Goal: Task Accomplishment & Management: Use online tool/utility

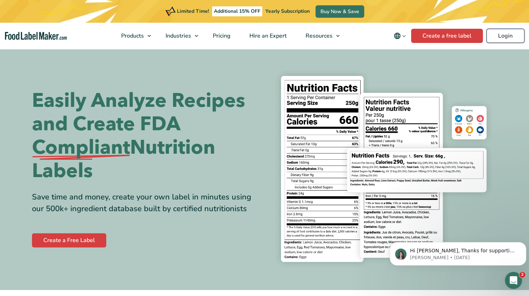
click at [500, 37] on link "Login" at bounding box center [505, 36] width 38 height 14
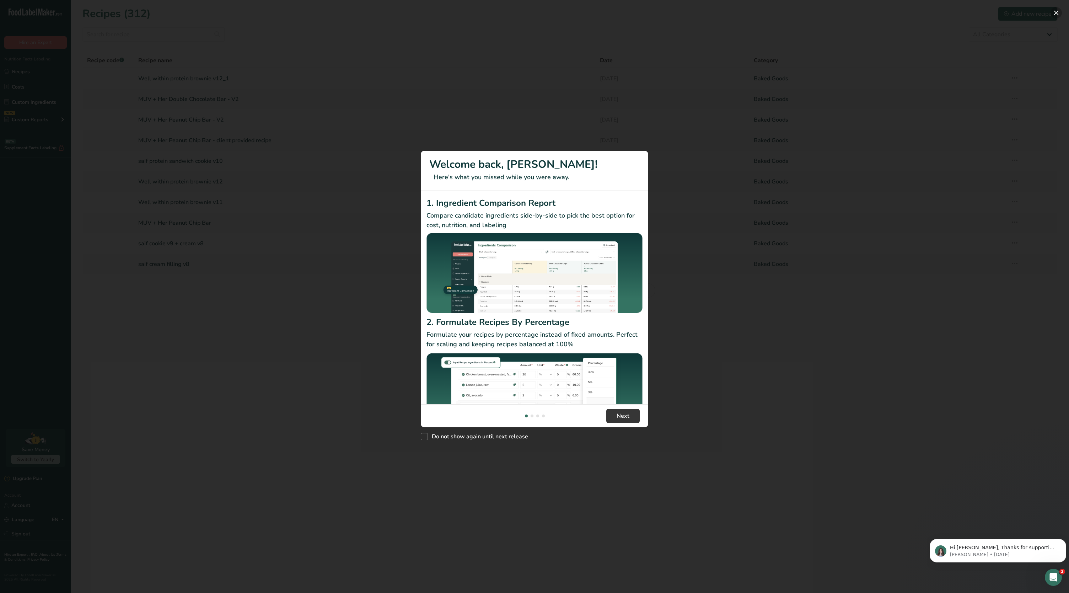
click at [1056, 14] on button "New Features" at bounding box center [1055, 12] width 11 height 11
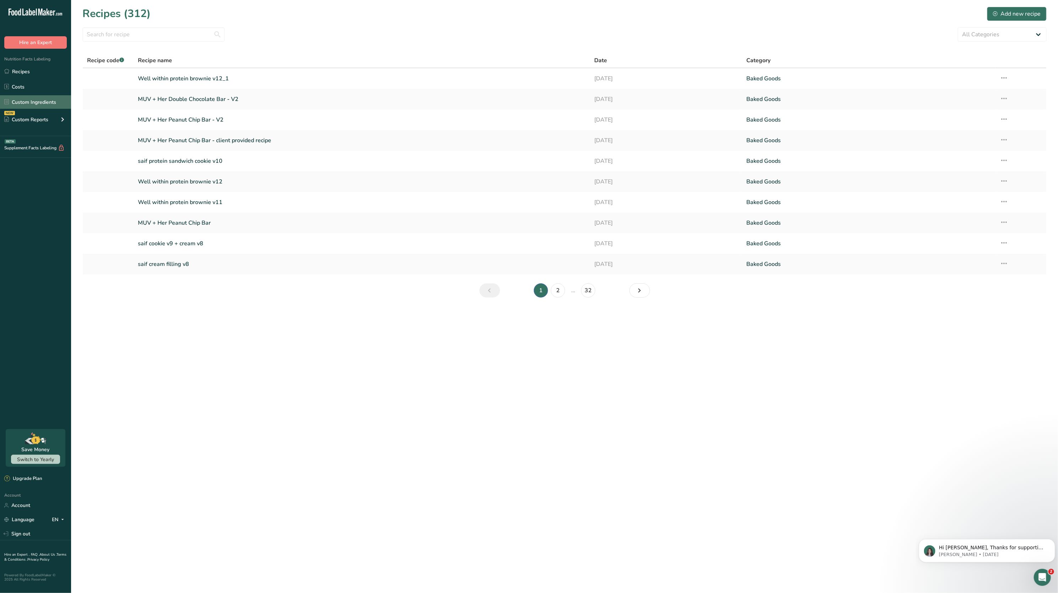
click at [33, 102] on link "Custom Ingredients" at bounding box center [35, 102] width 71 height 14
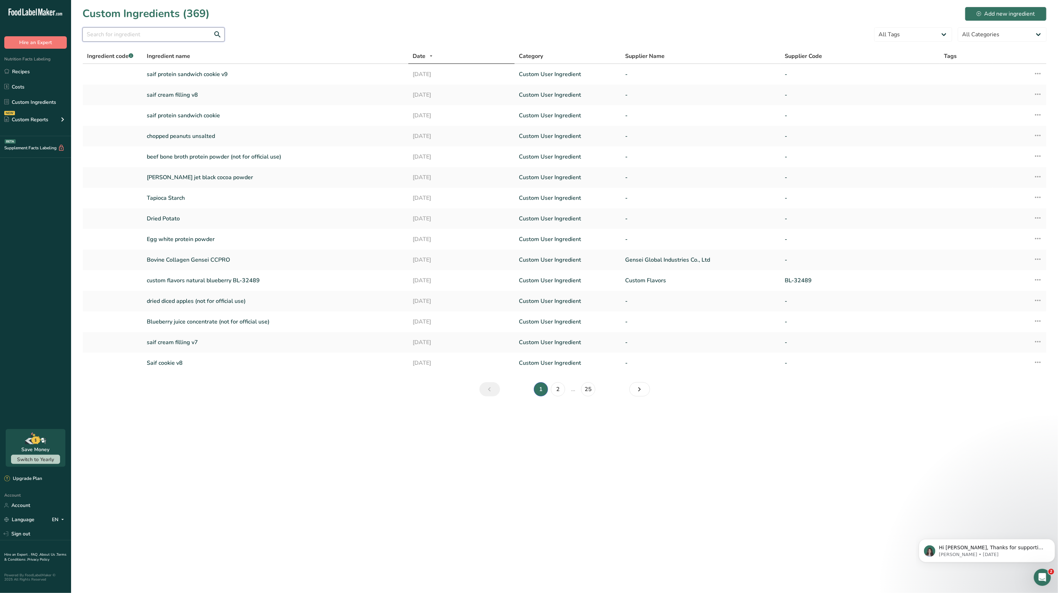
click at [99, 35] on input "text" at bounding box center [153, 34] width 142 height 14
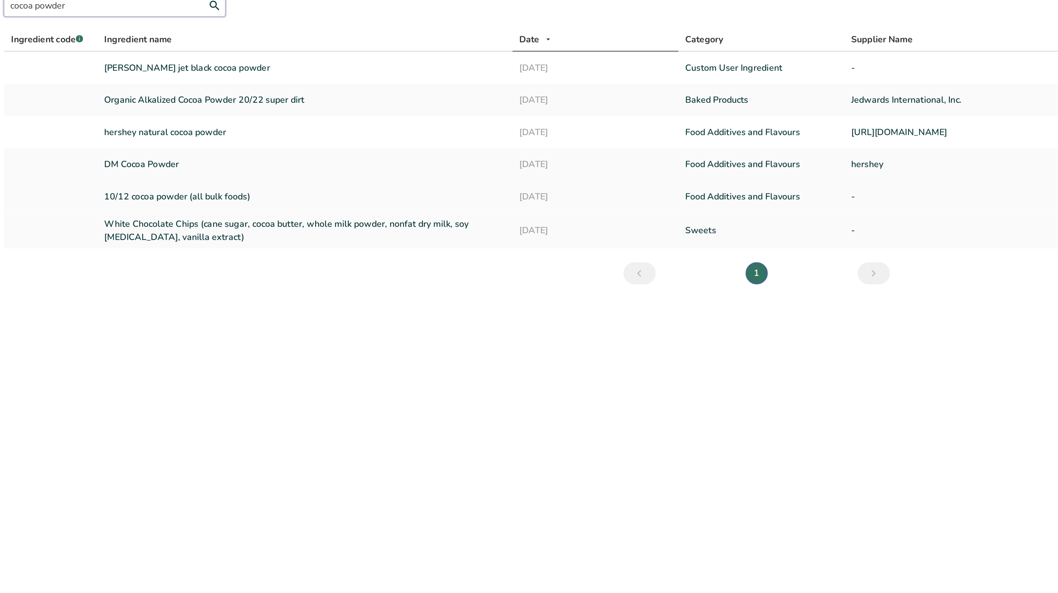
type input "cocoa powder"
click at [225, 158] on link "10/12 cocoa powder (all bulk foods)" at bounding box center [275, 156] width 257 height 9
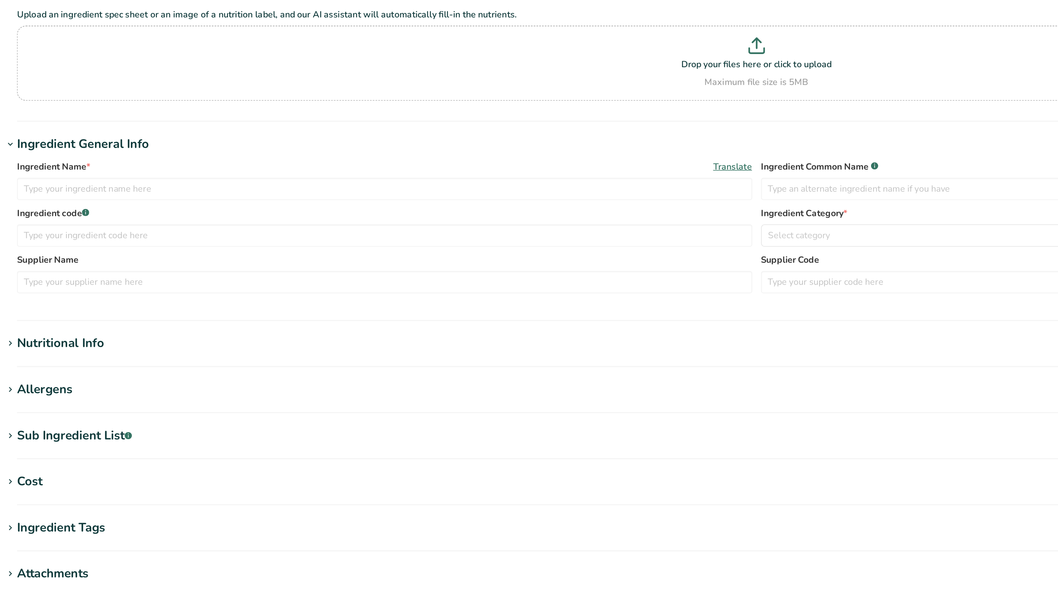
type input "10/12 cocoa powder (all bulk foods)"
type input "Cocoa Powder"
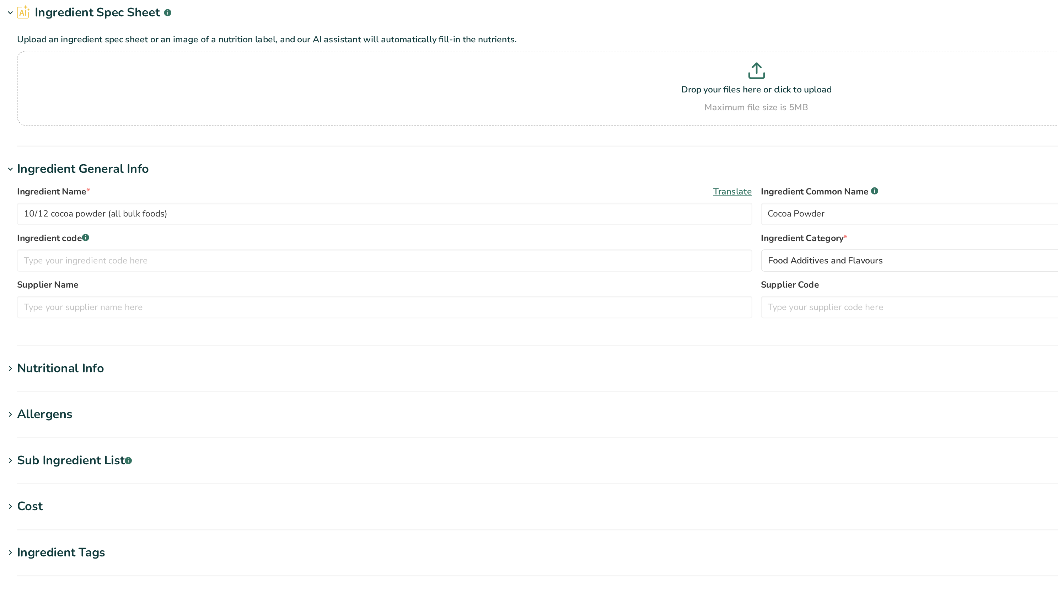
click at [118, 264] on div "Nutritional Info" at bounding box center [119, 267] width 56 height 12
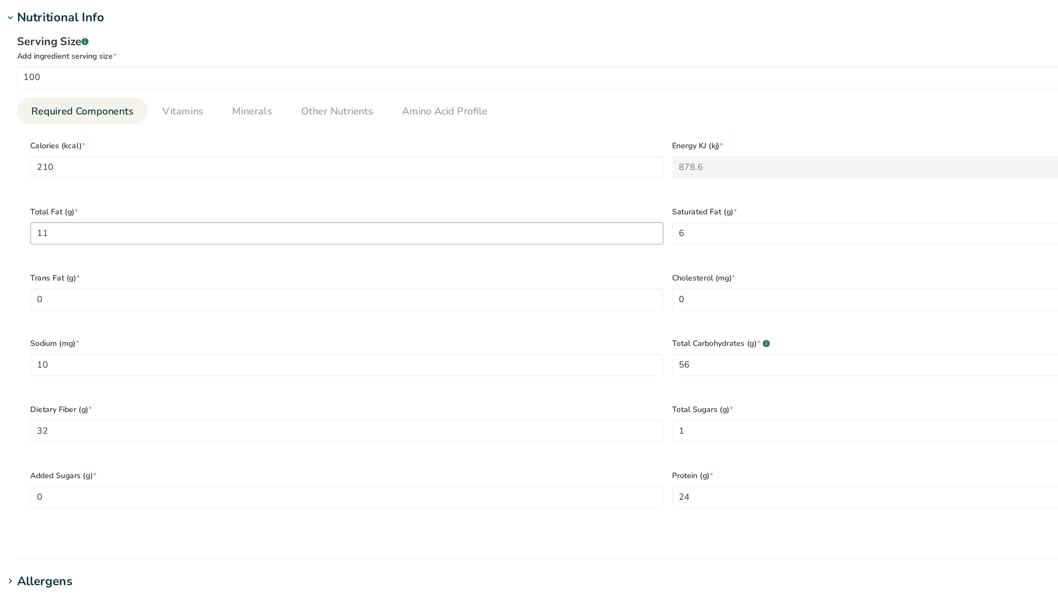
scroll to position [41, 0]
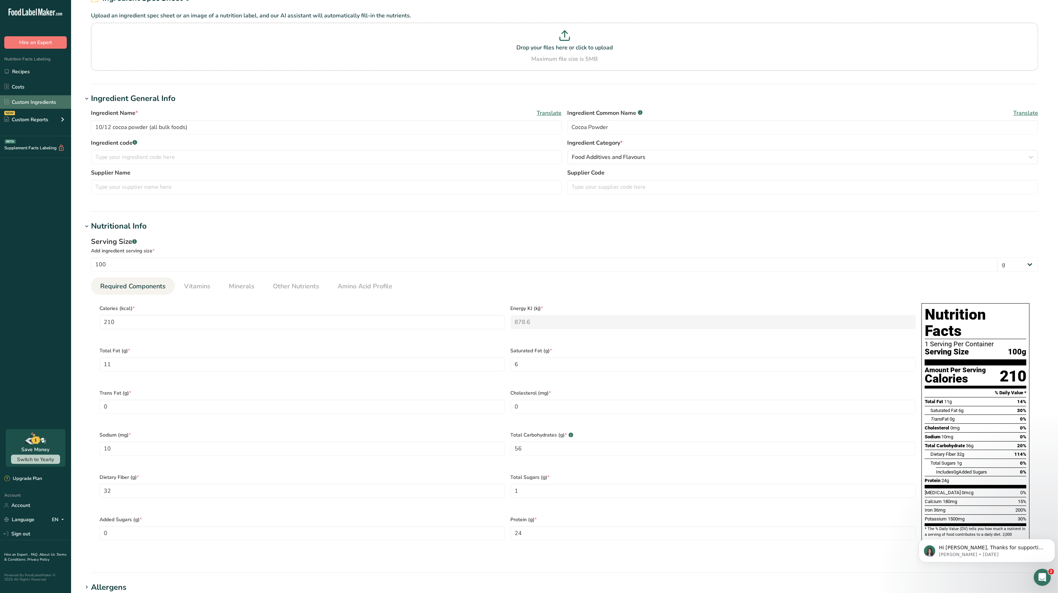
click at [35, 95] on link "Custom Ingredients" at bounding box center [35, 102] width 71 height 14
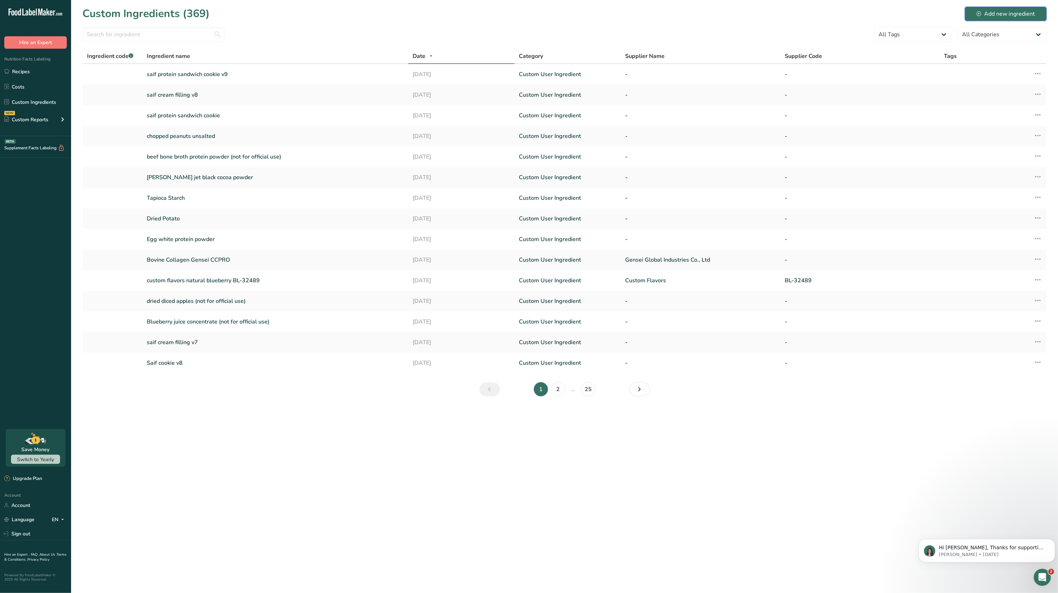
click at [1017, 14] on div "Add new ingredient" at bounding box center [1005, 14] width 58 height 9
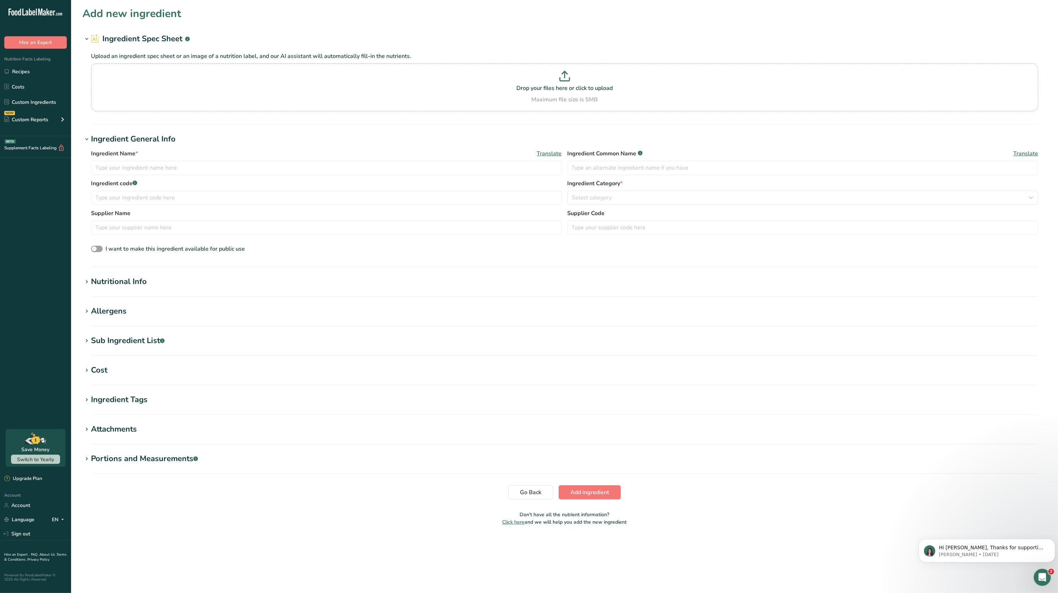
click at [539, 72] on p at bounding box center [564, 77] width 943 height 13
click at [539, 72] on input "Drop your files here or click to upload Maximum file size is 5MB" at bounding box center [564, 87] width 947 height 48
type input "C:\fakepath\Screenshot [DATE] 184938.png"
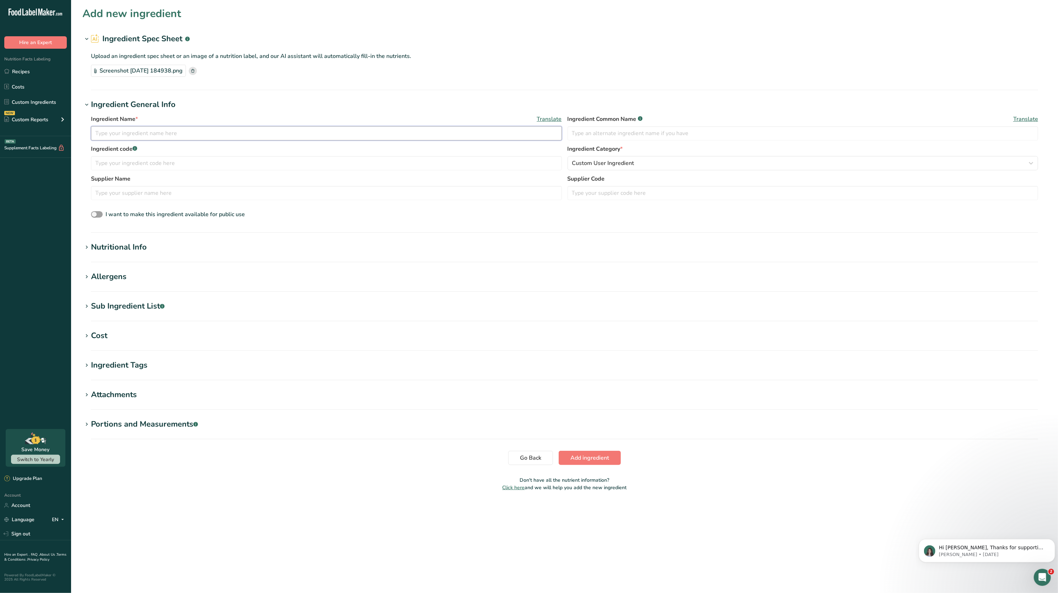
click at [199, 138] on input "text" at bounding box center [326, 133] width 471 height 14
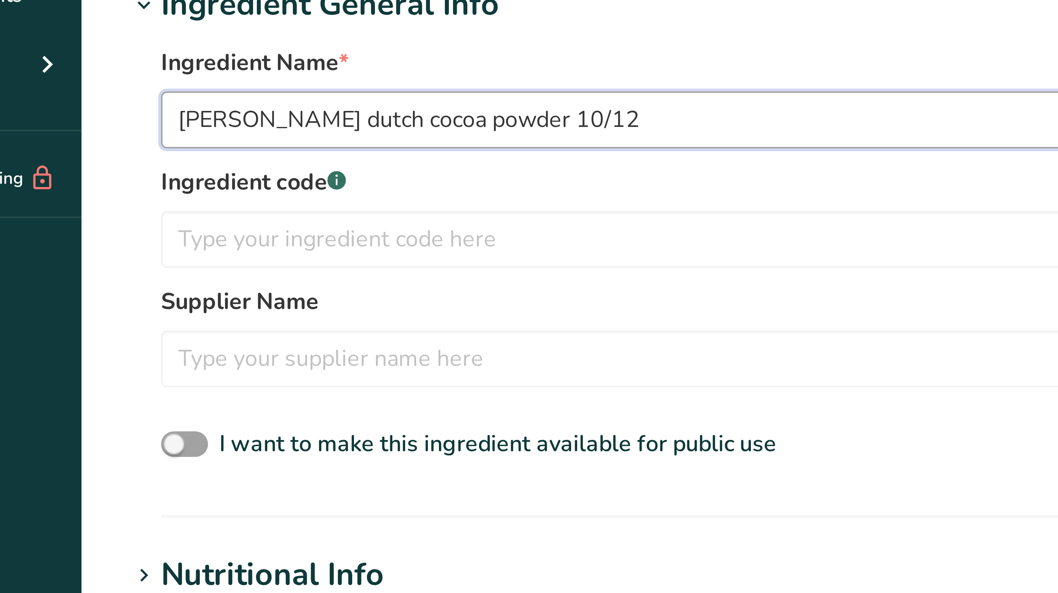
type input "[PERSON_NAME] dutch cocoa powder 10/12"
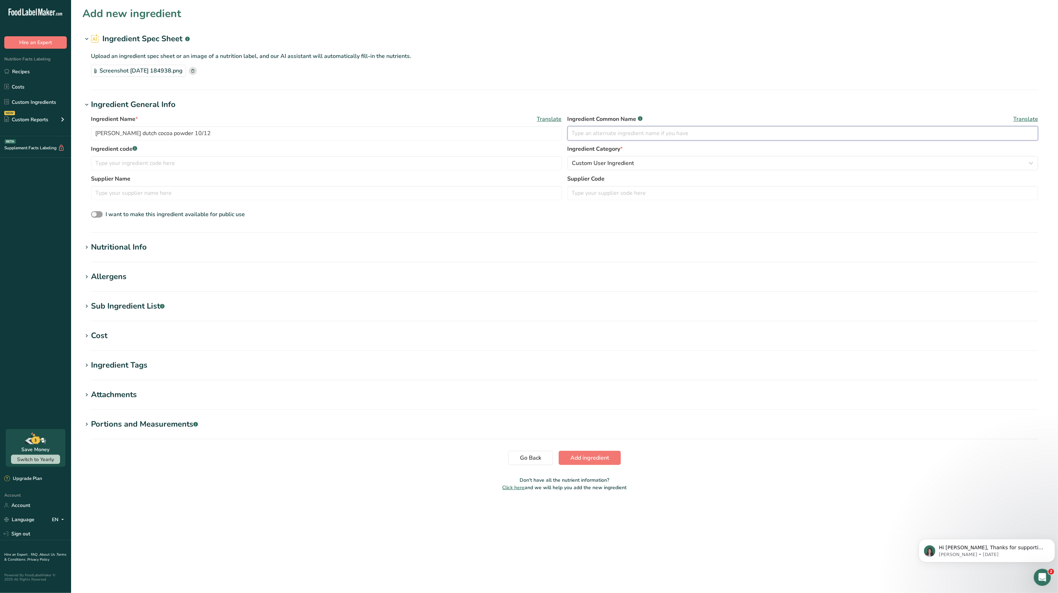
click at [732, 136] on input "text" at bounding box center [802, 133] width 471 height 14
type input "Dutch Cocoa Powder"
click at [111, 244] on div "Nutritional Info" at bounding box center [119, 247] width 56 height 12
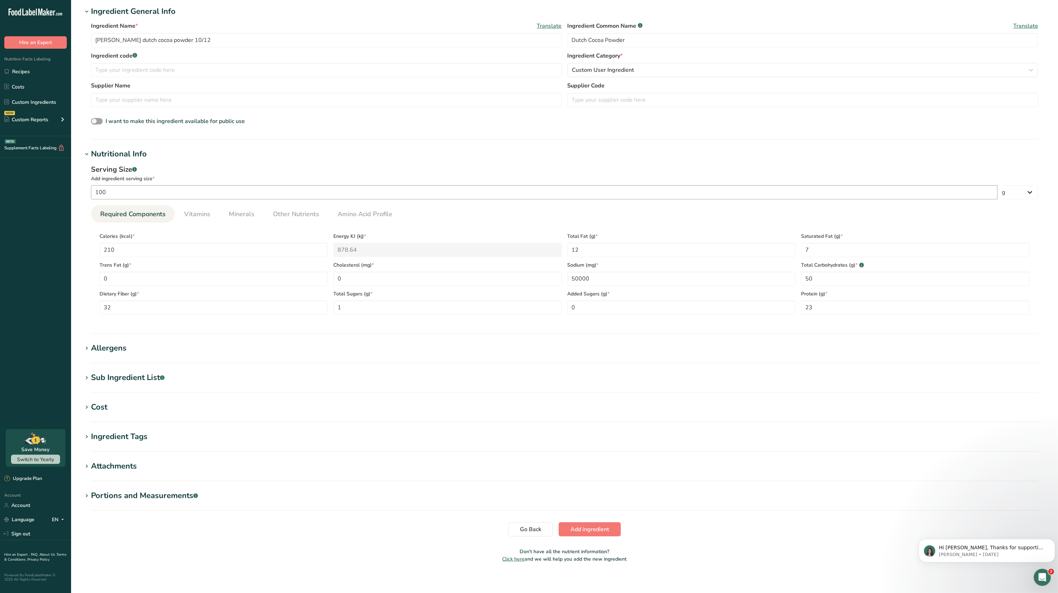
scroll to position [97, 0]
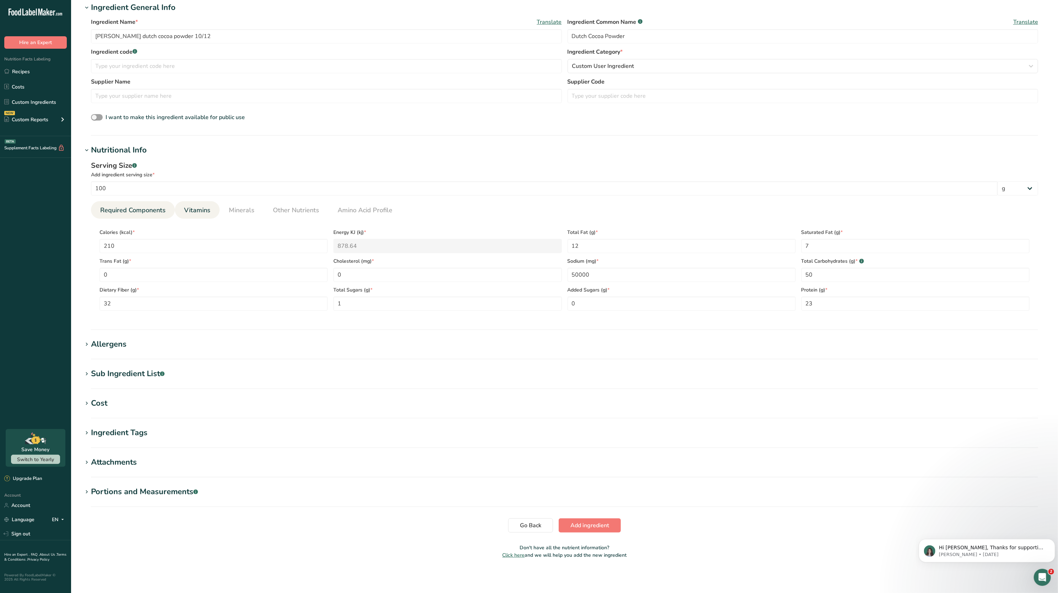
click at [181, 216] on link "Vitamins" at bounding box center [197, 210] width 32 height 18
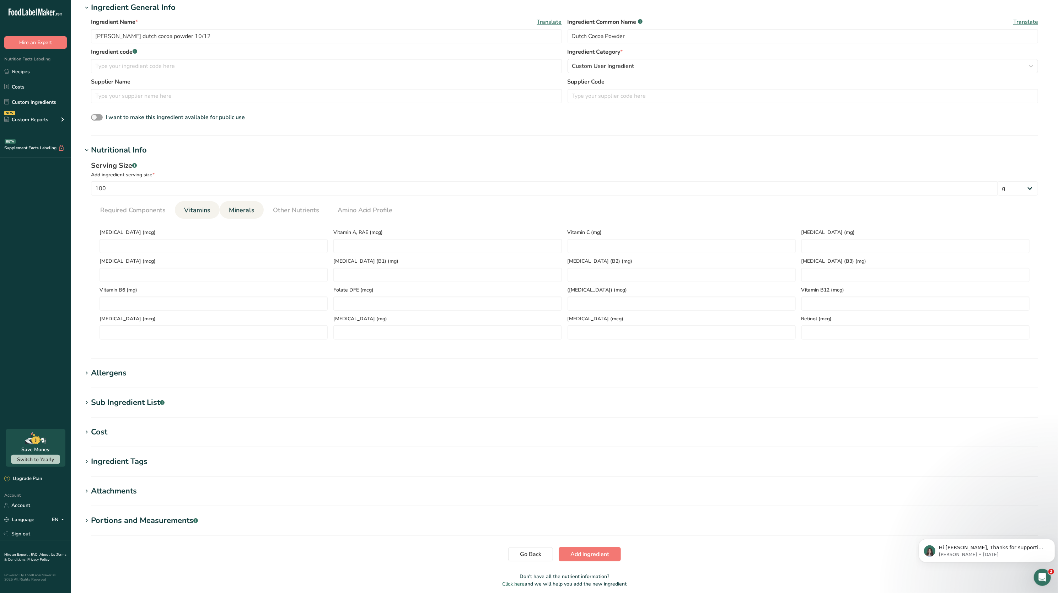
click at [243, 214] on span "Minerals" at bounding box center [242, 210] width 26 height 10
click at [865, 248] on input "number" at bounding box center [915, 246] width 228 height 14
type input "3400"
click at [590, 555] on span "Add ingredient" at bounding box center [589, 554] width 39 height 9
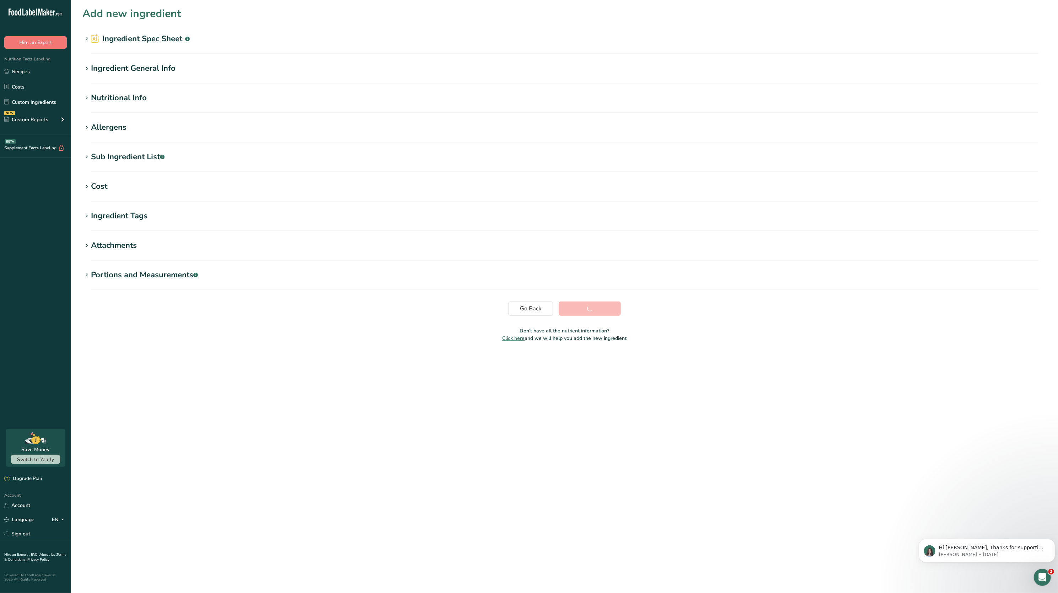
scroll to position [0, 0]
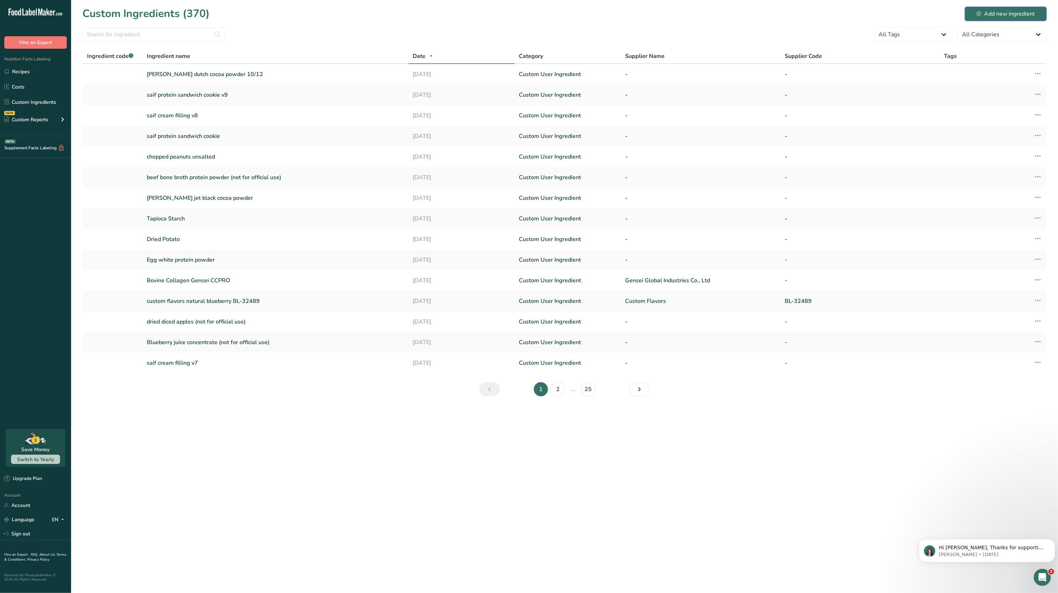
click at [973, 14] on button "Add new ingredient" at bounding box center [1006, 14] width 82 height 14
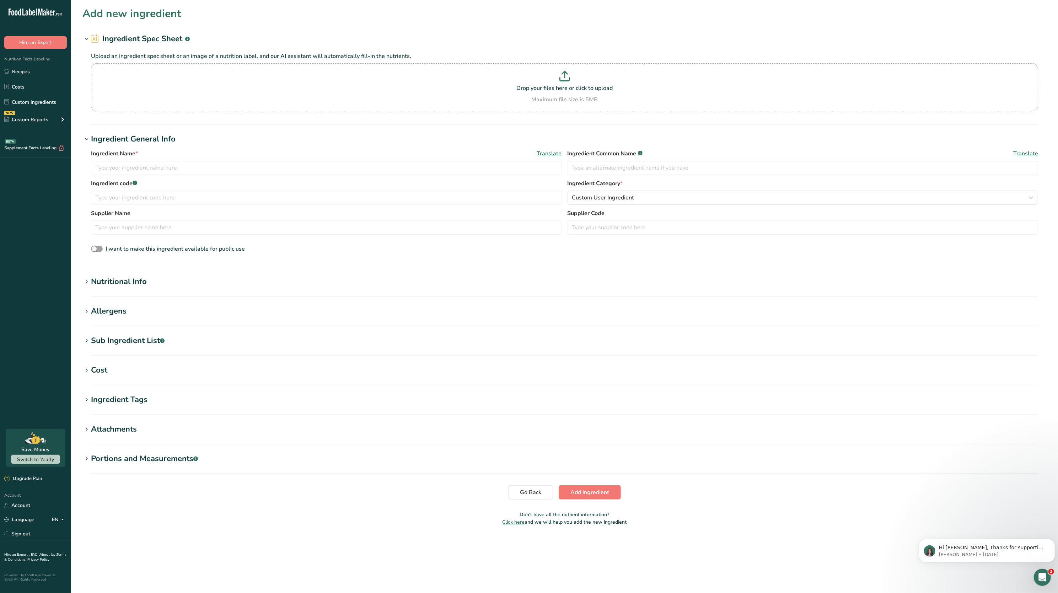
drag, startPoint x: 715, startPoint y: 74, endPoint x: 539, endPoint y: -85, distance: 236.7
click at [539, 0] on html ".a-20{fill:#fff;} Hire an Expert Nutrition Facts Labeling Recipes Costs Custom …" at bounding box center [529, 296] width 1058 height 593
click at [247, 84] on p "Drop your files here or click to upload" at bounding box center [564, 88] width 943 height 9
click at [247, 84] on input "Drop your files here or click to upload Maximum file size is 5MB" at bounding box center [564, 87] width 947 height 48
type input "C:\fakepath\midnight.png"
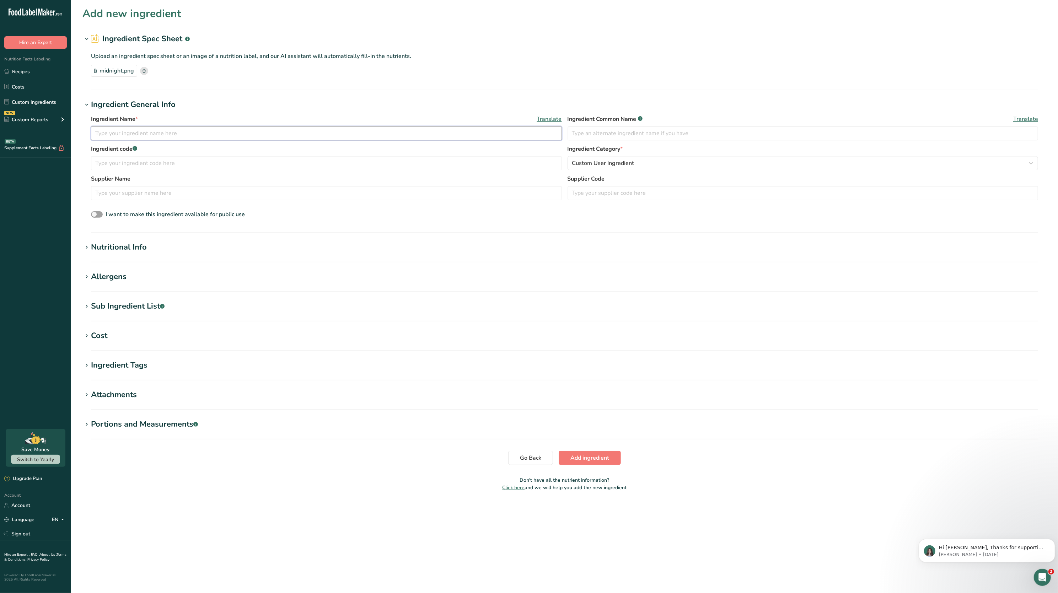
click at [212, 139] on input "text" at bounding box center [326, 133] width 471 height 14
paste input "Gerckens Cocoa Midnight Cocoa Powder 10/12"
type input "Gerckens Cocoa Midnight Cocoa Powder 10/12"
click at [588, 135] on input "text" at bounding box center [802, 133] width 471 height 14
type input "Dutch Cocoa Powder"
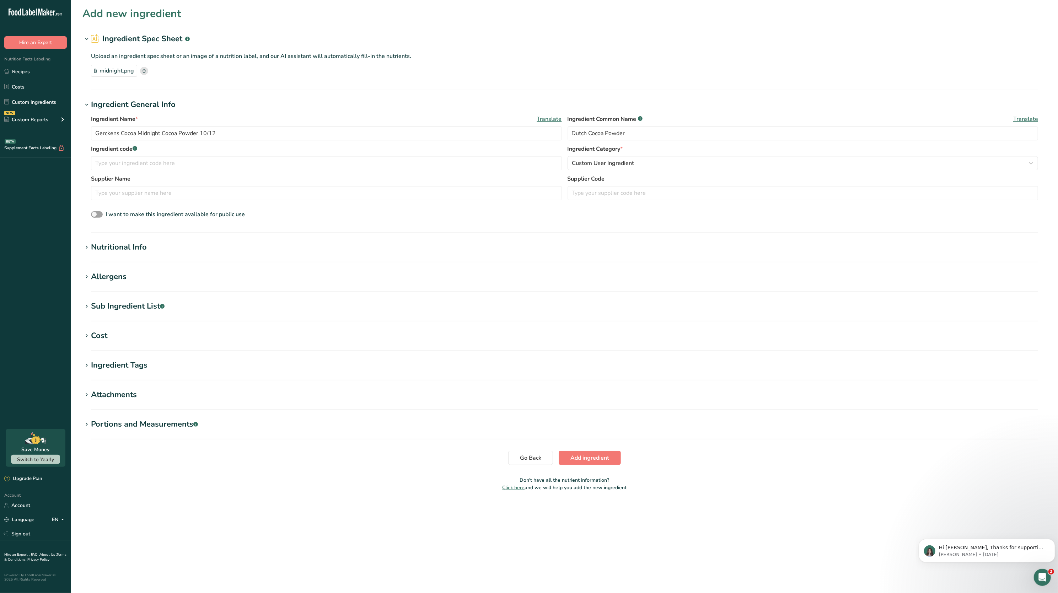
click at [123, 247] on div "Nutritional Info" at bounding box center [119, 247] width 56 height 12
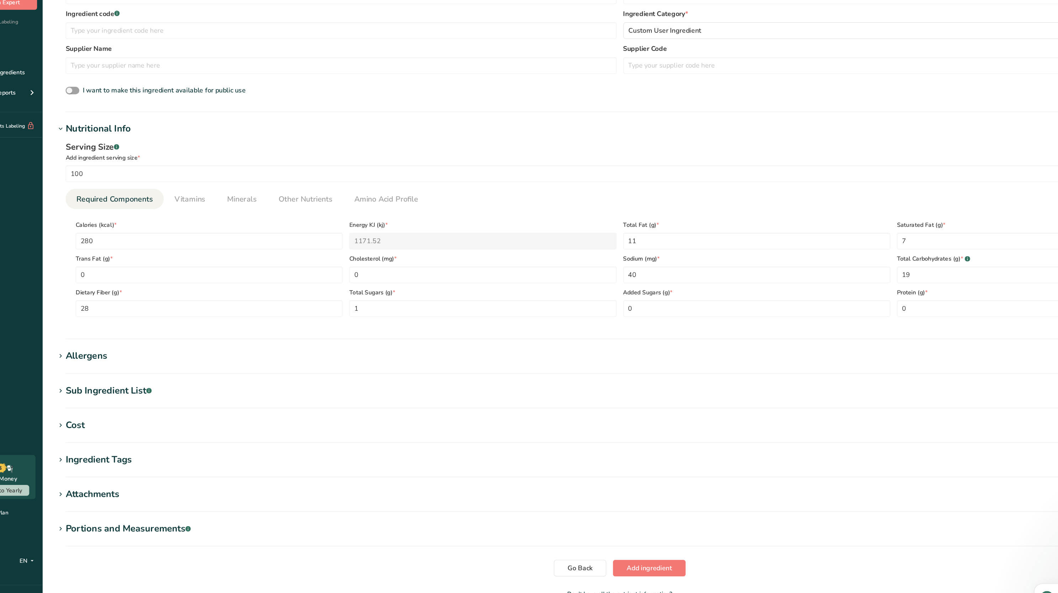
scroll to position [96, 0]
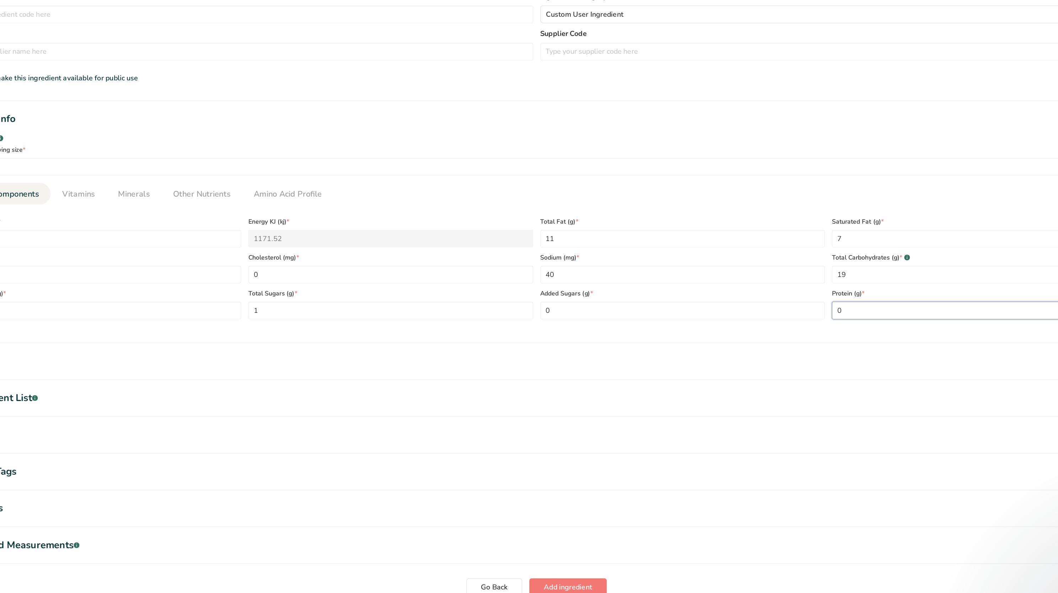
click at [836, 300] on input "0" at bounding box center [915, 304] width 228 height 14
type input "24"
click at [804, 335] on section "Add new ingredient Ingredient Spec Sheet .a-a{fill:#347362;}.b-a{fill:#fff;} Up…" at bounding box center [564, 236] width 987 height 667
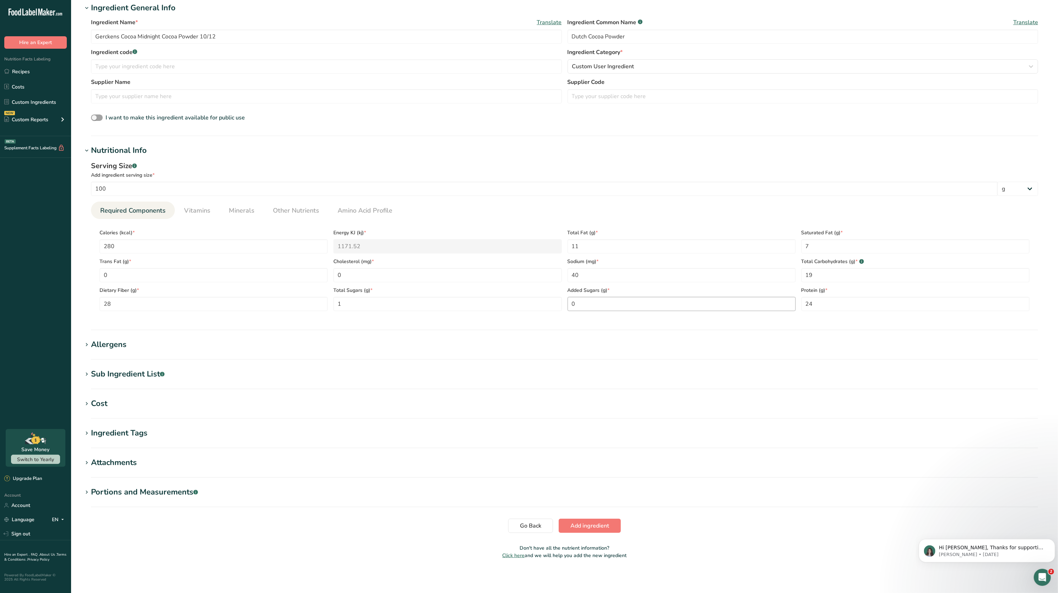
scroll to position [97, 0]
click at [213, 207] on li "Vitamins" at bounding box center [197, 209] width 45 height 17
click at [204, 210] on span "Vitamins" at bounding box center [197, 210] width 26 height 10
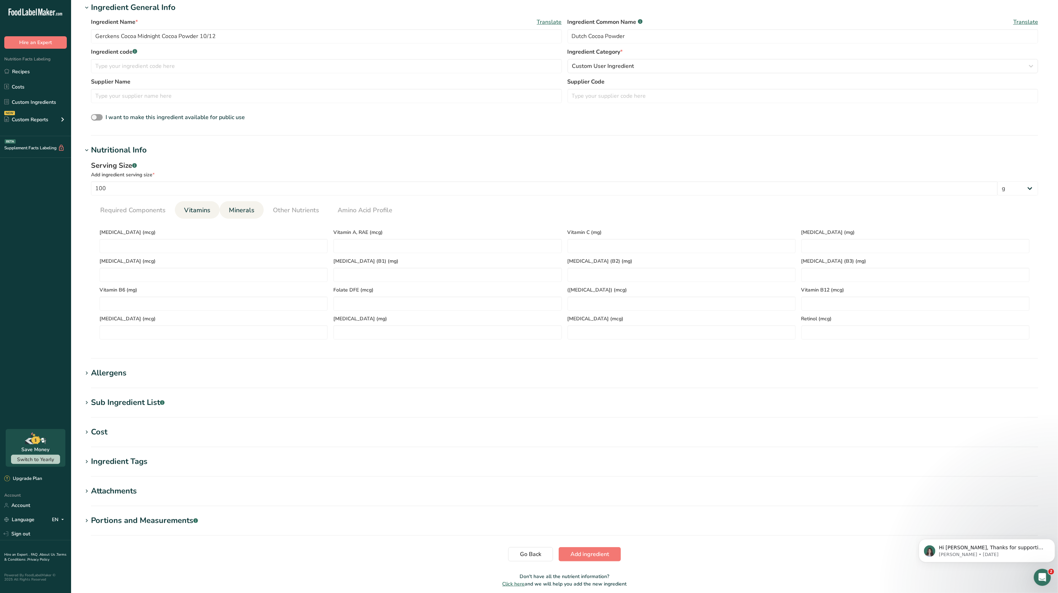
click at [237, 209] on span "Minerals" at bounding box center [242, 210] width 26 height 10
click at [588, 548] on button "Add ingredient" at bounding box center [590, 554] width 62 height 14
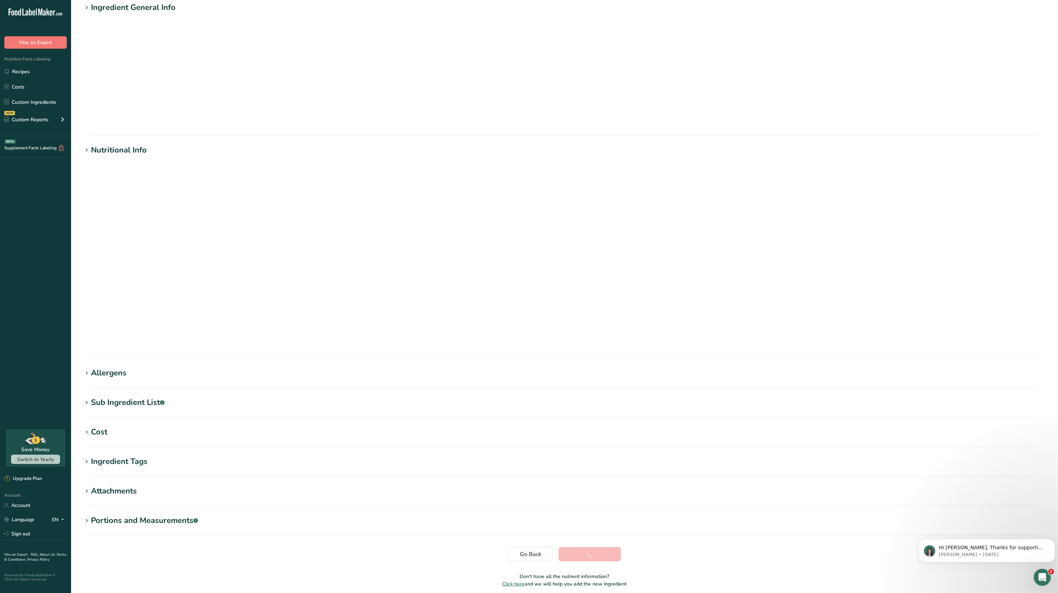
scroll to position [0, 0]
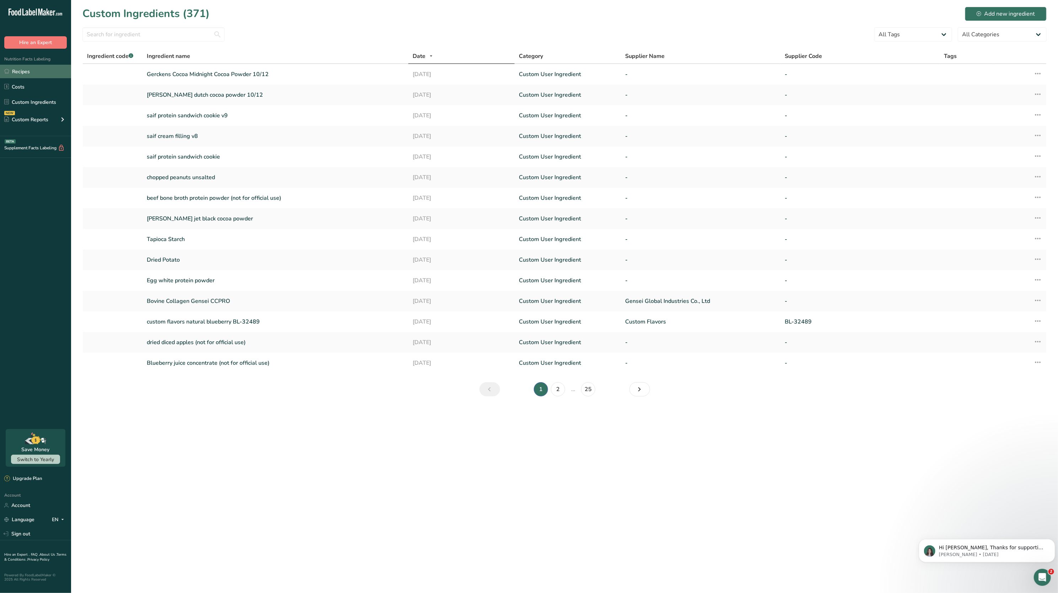
click at [23, 73] on link "Recipes" at bounding box center [35, 72] width 71 height 14
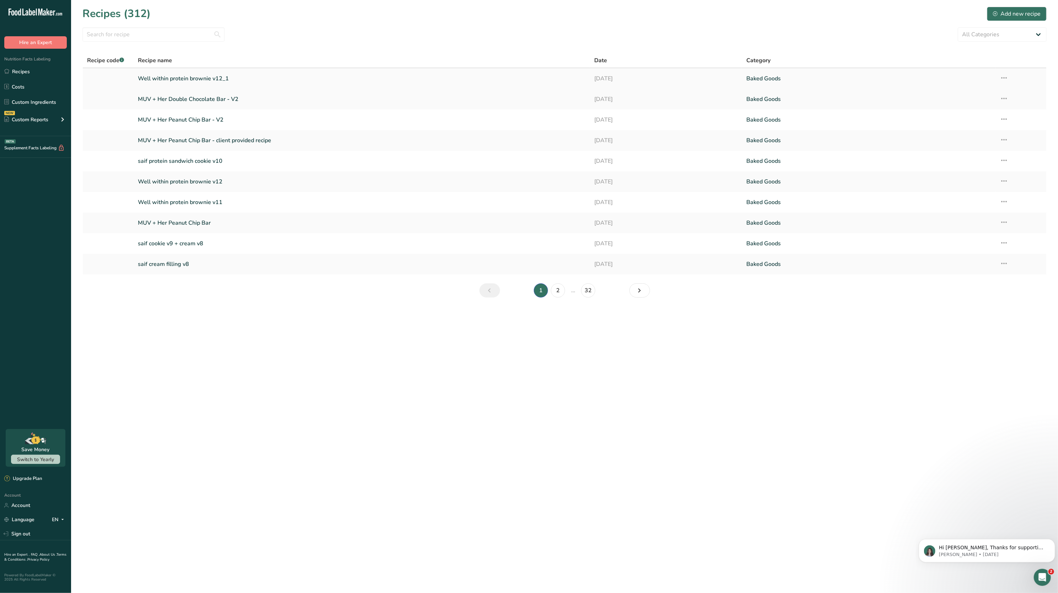
click at [278, 76] on link "Well within protein brownie v12_1" at bounding box center [362, 78] width 448 height 15
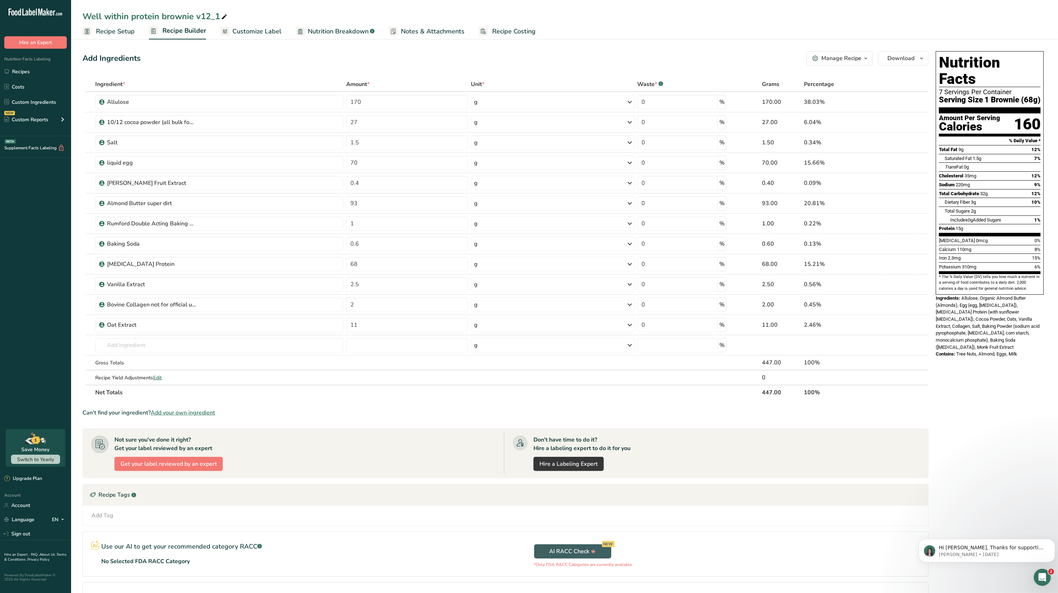
click at [230, 19] on div "Well within protein brownie v12_1" at bounding box center [564, 16] width 987 height 13
click at [225, 17] on icon at bounding box center [224, 17] width 6 height 10
type input "Well within protein brownie v13"
click at [253, 62] on div "Add Ingredients Manage Recipe Delete Recipe Duplicate Recipe Scale Recipe Save …" at bounding box center [505, 58] width 846 height 14
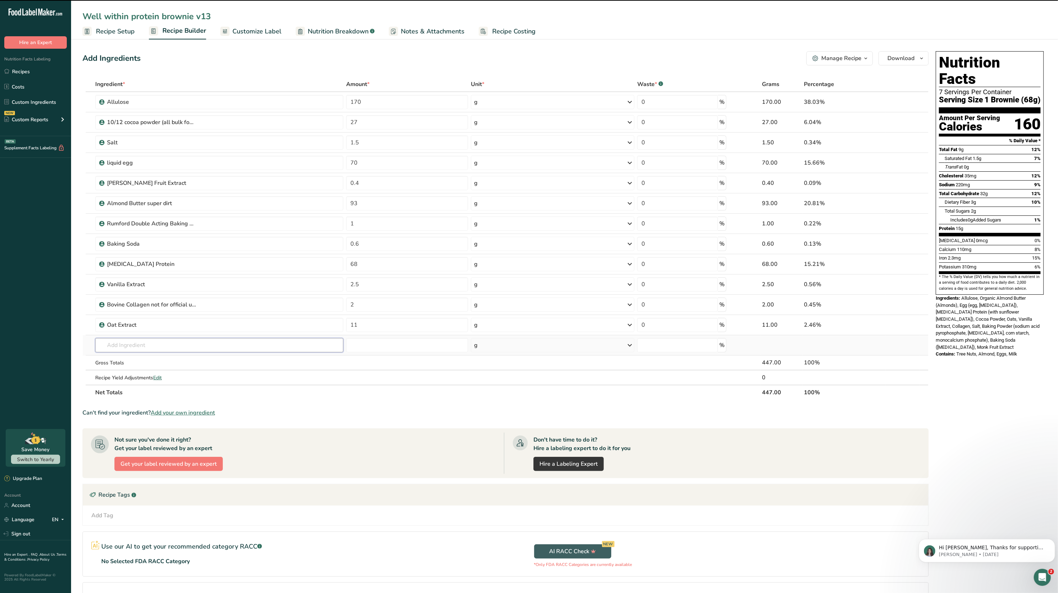
click at [151, 339] on input "text" at bounding box center [219, 345] width 248 height 14
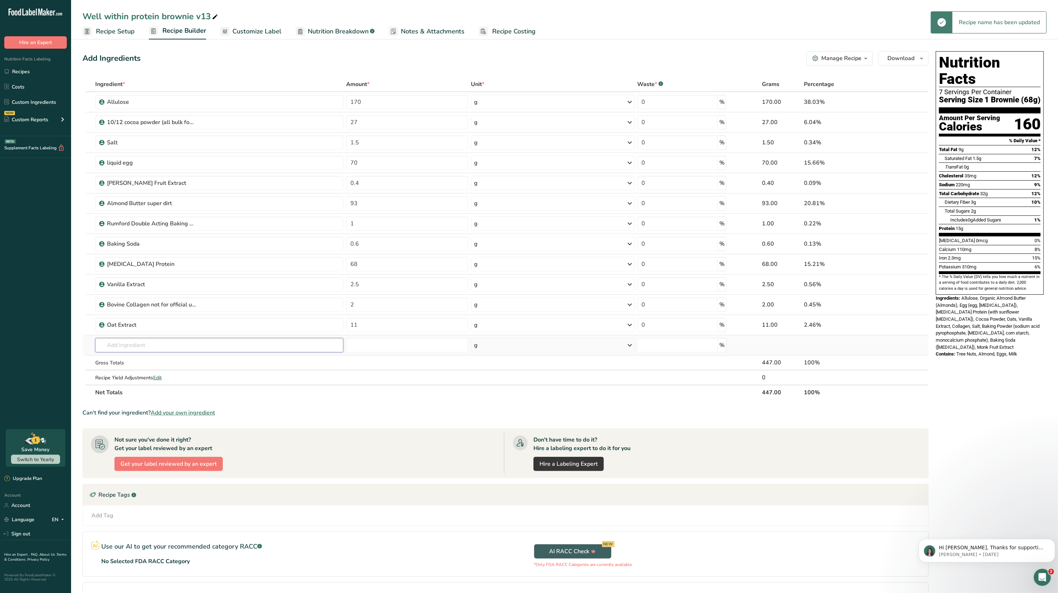
click at [151, 339] on input "text" at bounding box center [219, 345] width 248 height 14
type input "[PERSON_NAME]"
click at [195, 357] on div "[PERSON_NAME] dutch cocoa powder 10/12" at bounding box center [213, 359] width 225 height 7
type input "[PERSON_NAME] dutch cocoa powder 10/12"
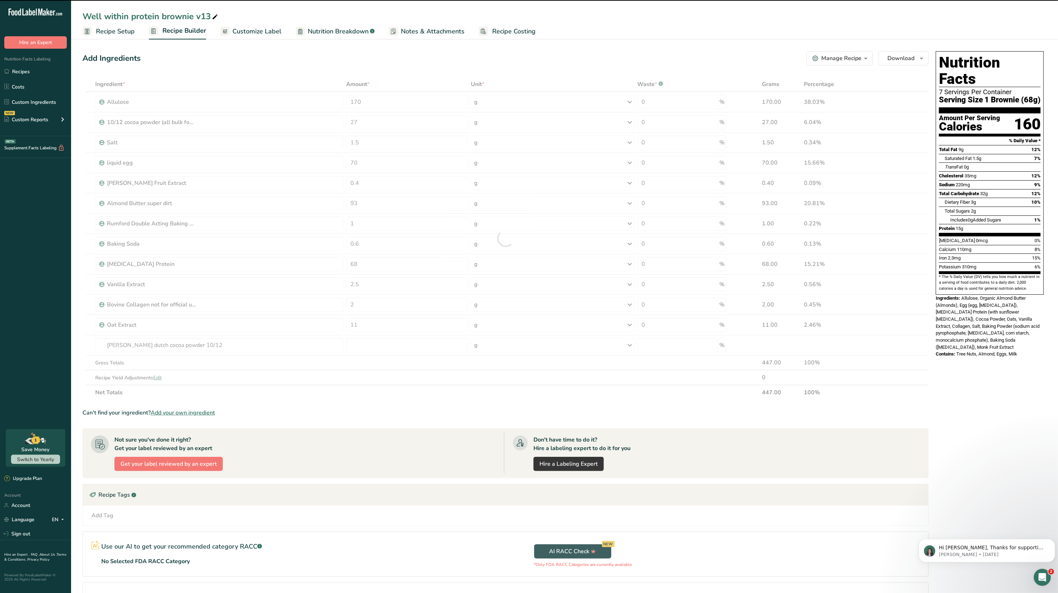
type input "0"
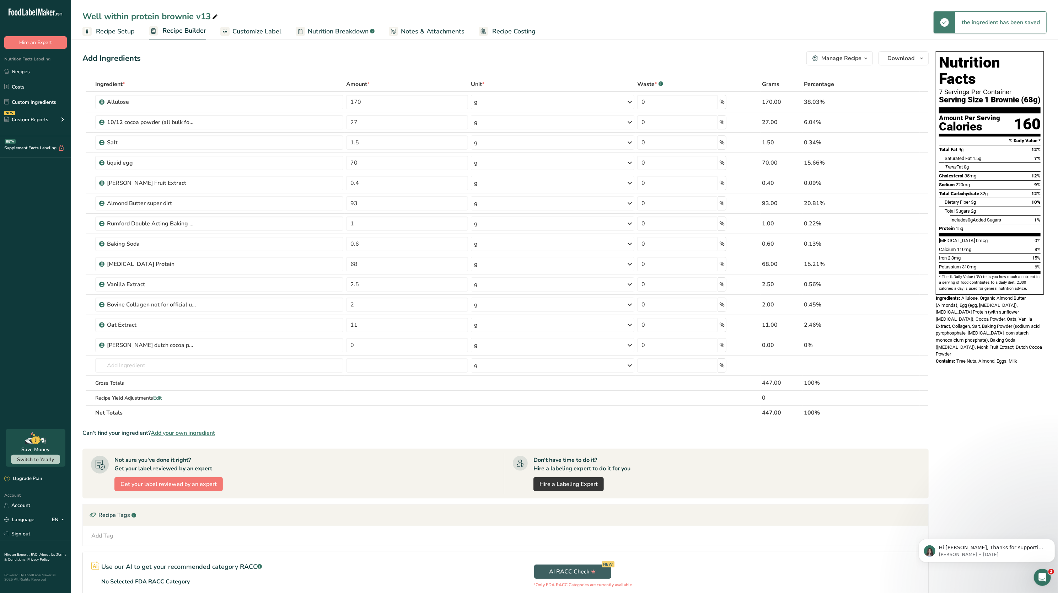
click at [172, 359] on td "[PERSON_NAME] dutch cocoa powder 10/12 [PERSON_NAME] jet black cocoa powder Add…" at bounding box center [219, 365] width 251 height 20
click at [172, 365] on input "text" at bounding box center [219, 365] width 248 height 14
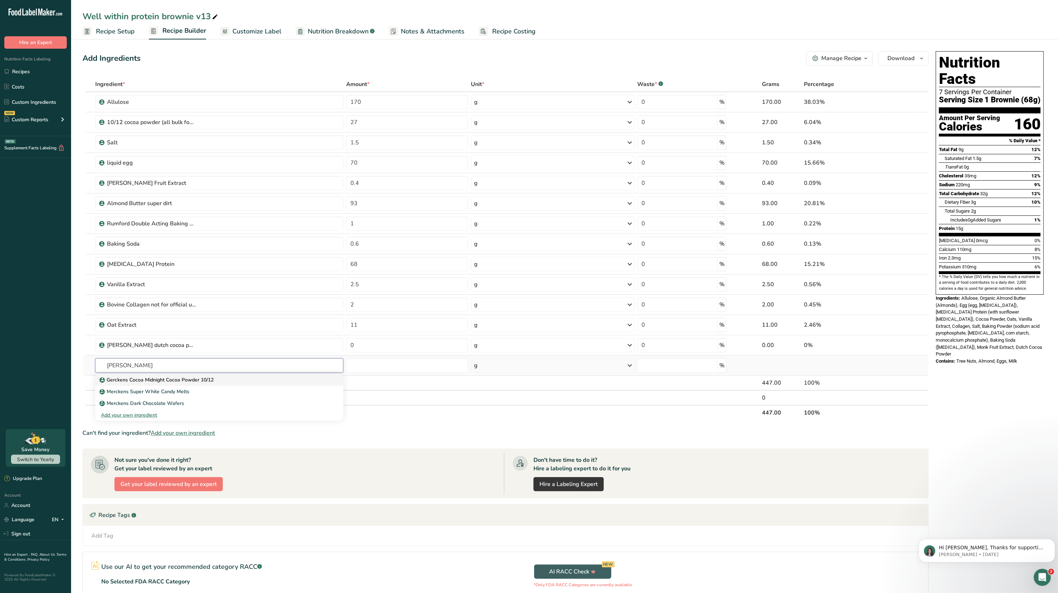
type input "[PERSON_NAME]"
click at [165, 382] on p "Gerckens Cocoa Midnight Cocoa Powder 10/12" at bounding box center [157, 379] width 113 height 7
type input "Gerckens Cocoa Midnight Cocoa Powder 10/12"
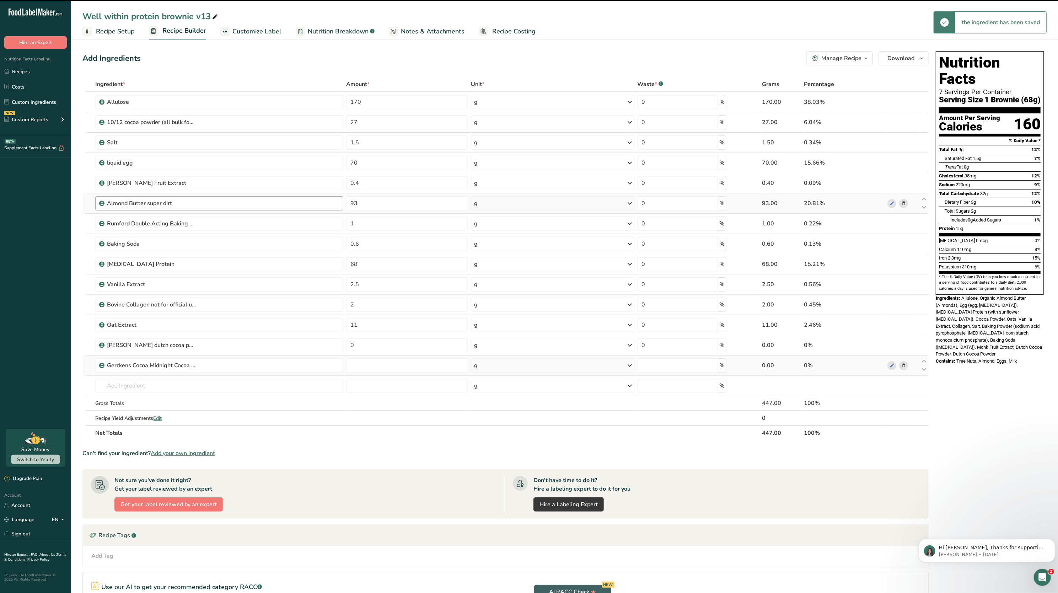
type input "0"
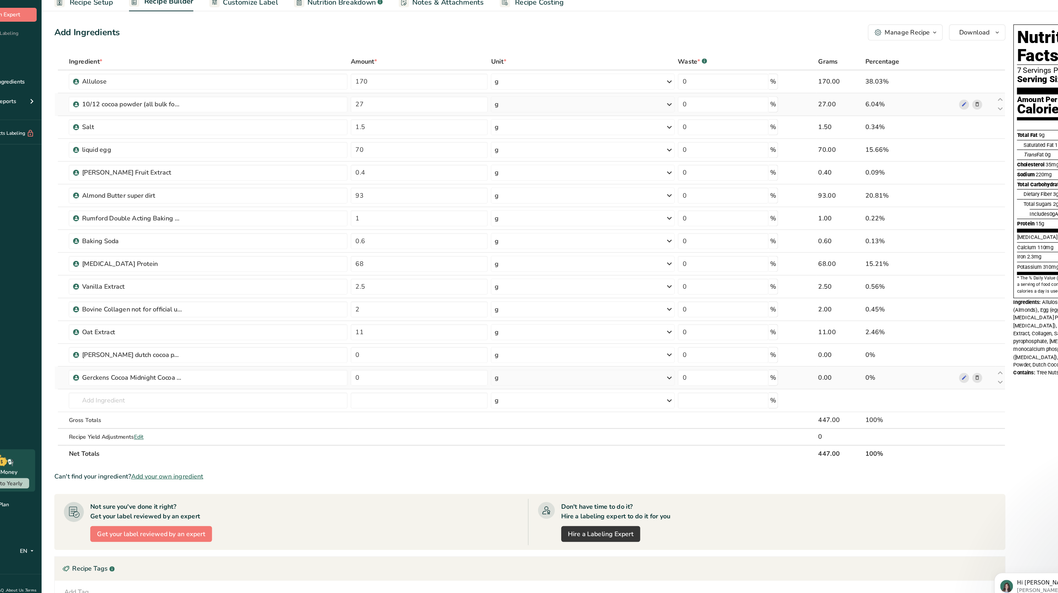
click at [903, 123] on icon at bounding box center [903, 122] width 5 height 7
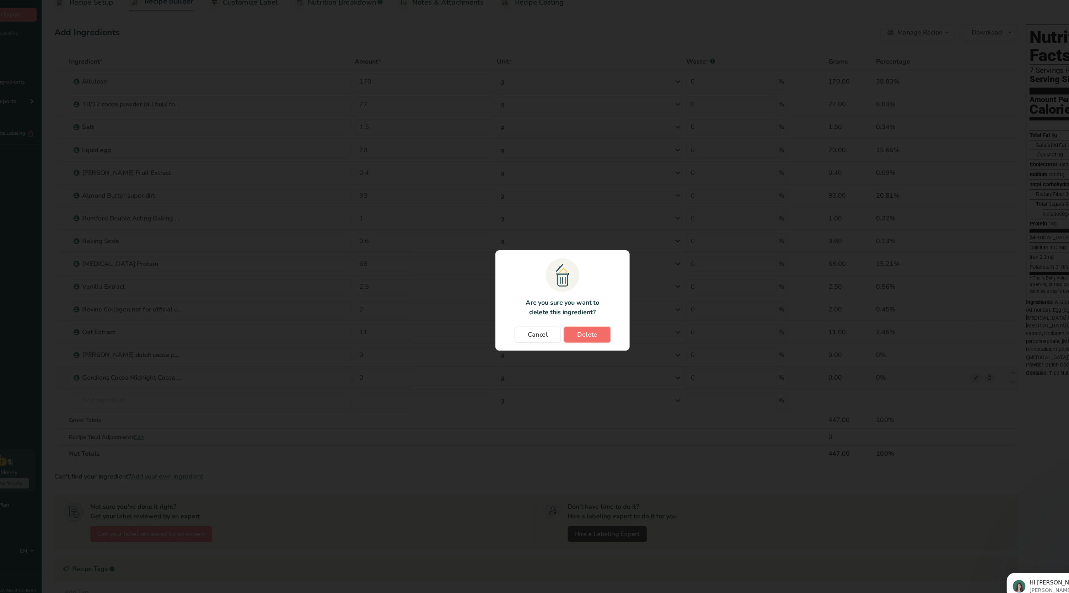
click at [563, 325] on span "Delete" at bounding box center [557, 327] width 18 height 9
type input "1.5"
type input "70"
type input "0.4"
type input "93"
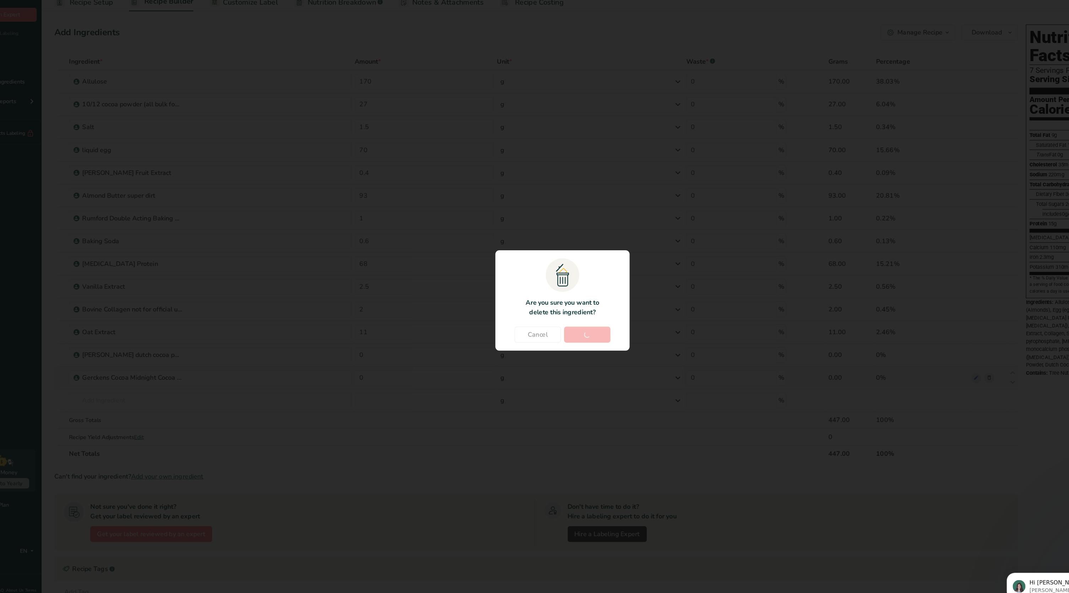
type input "1"
type input "0.6"
type input "68"
type input "2.5"
type input "2"
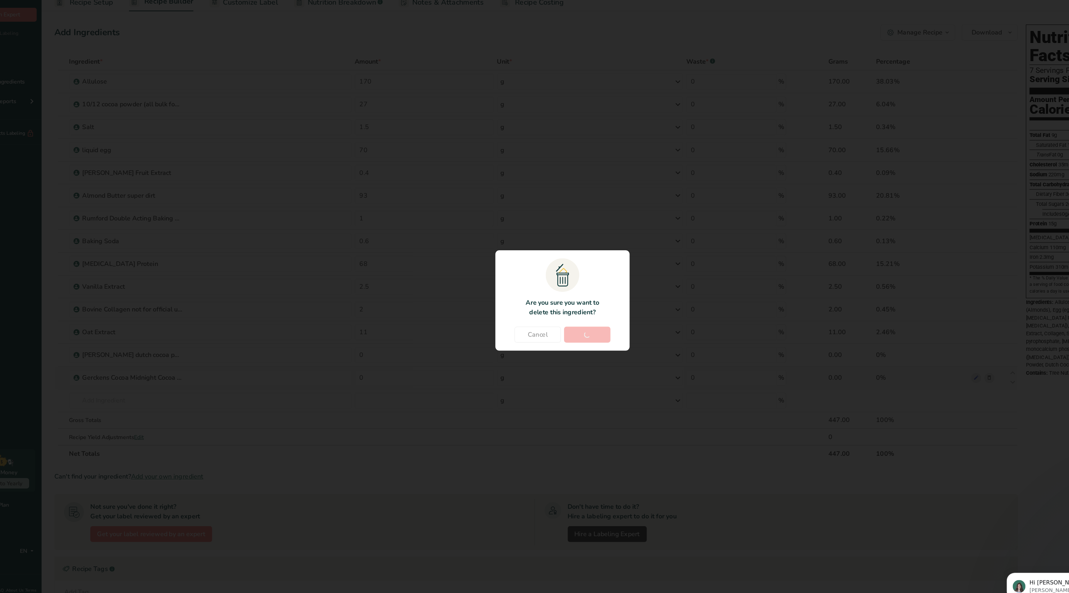
type input "11"
type input "0"
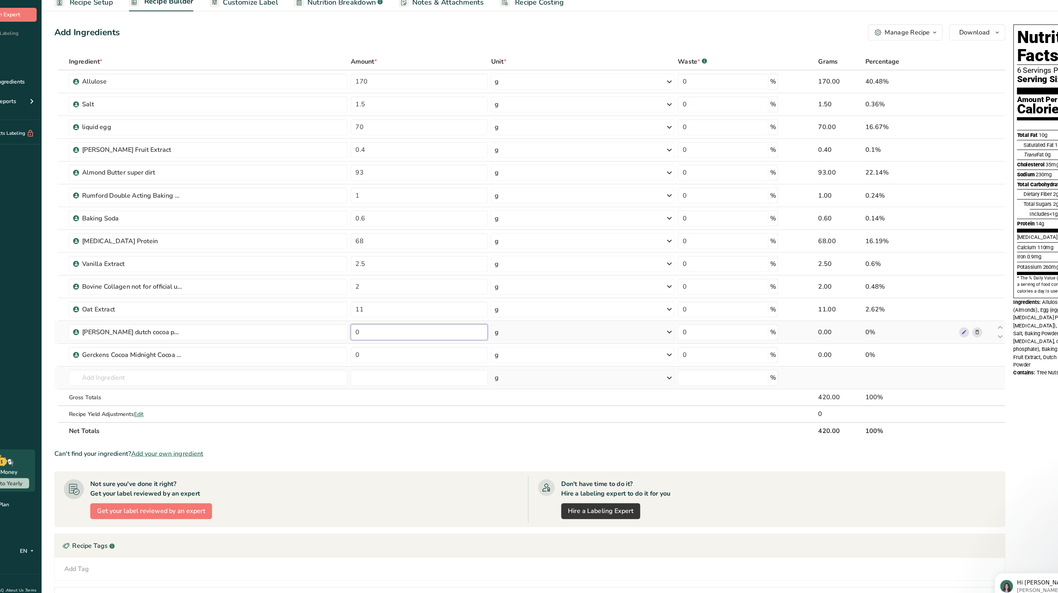
click at [360, 323] on input "0" at bounding box center [407, 325] width 122 height 14
type input "23.5"
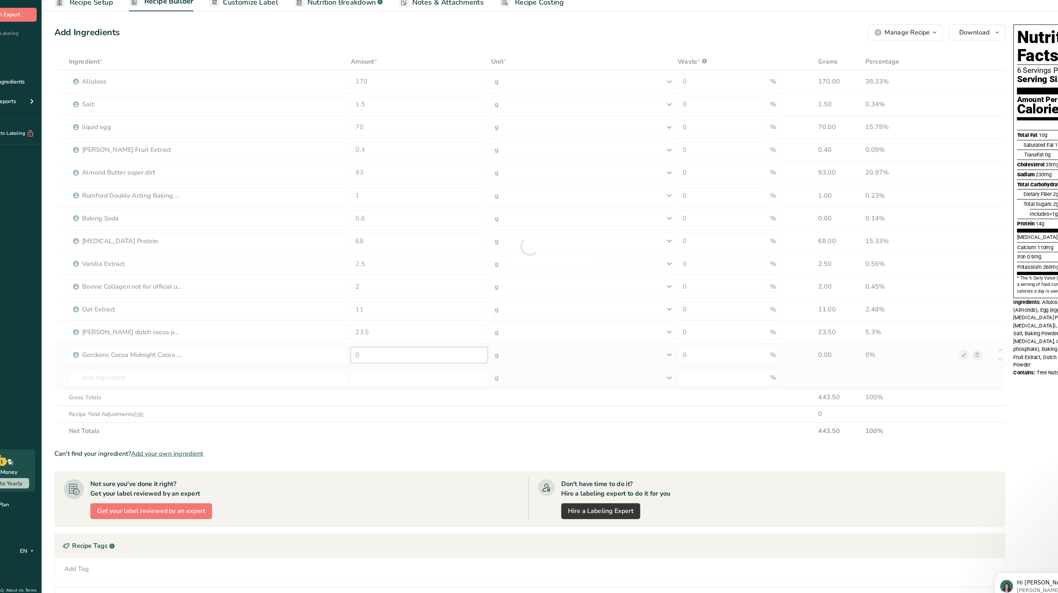
click at [368, 346] on div "Ingredient * Amount * Unit * Waste * .a-a{fill:#347362;}.b-a{fill:#fff;} Grams …" at bounding box center [505, 248] width 846 height 343
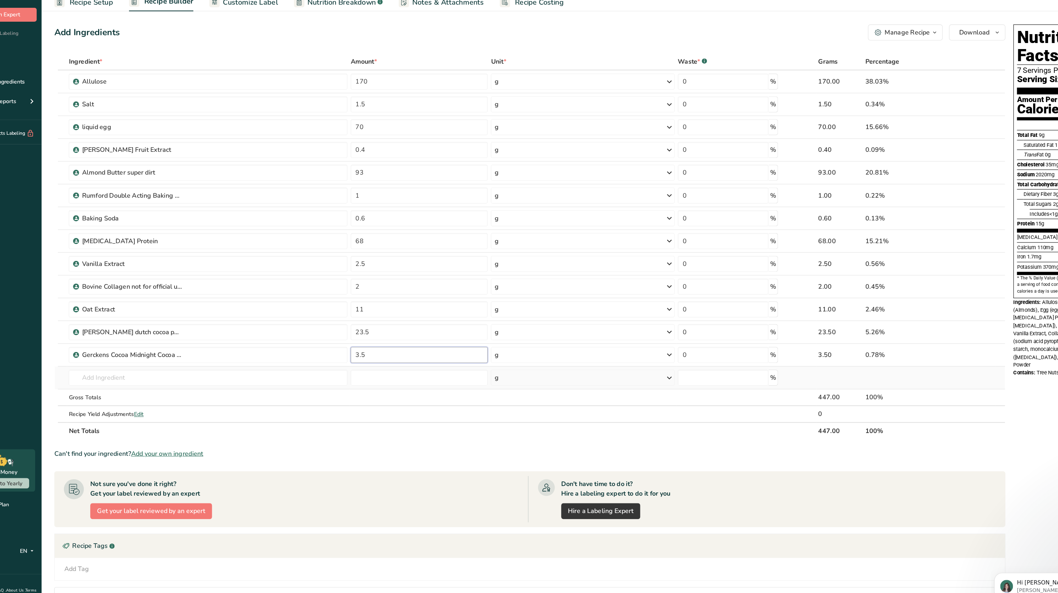
type input "3.5"
click at [531, 413] on div "Ingredient * Amount * Unit * Waste * .a-a{fill:#347362;}.b-a{fill:#fff;} Grams …" at bounding box center [505, 248] width 846 height 343
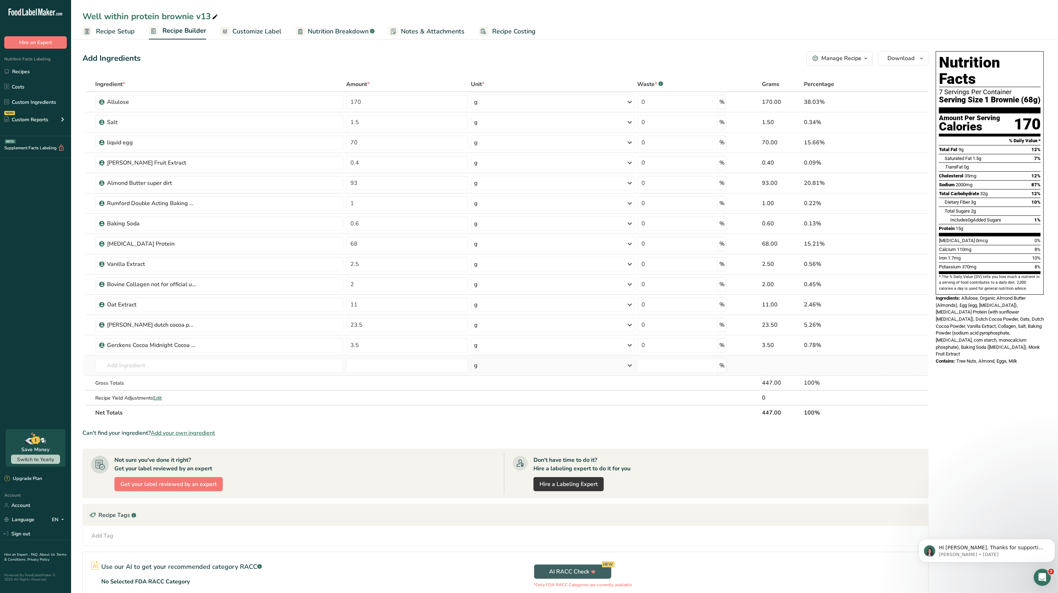
click at [126, 26] on link "Recipe Setup" at bounding box center [108, 31] width 52 height 16
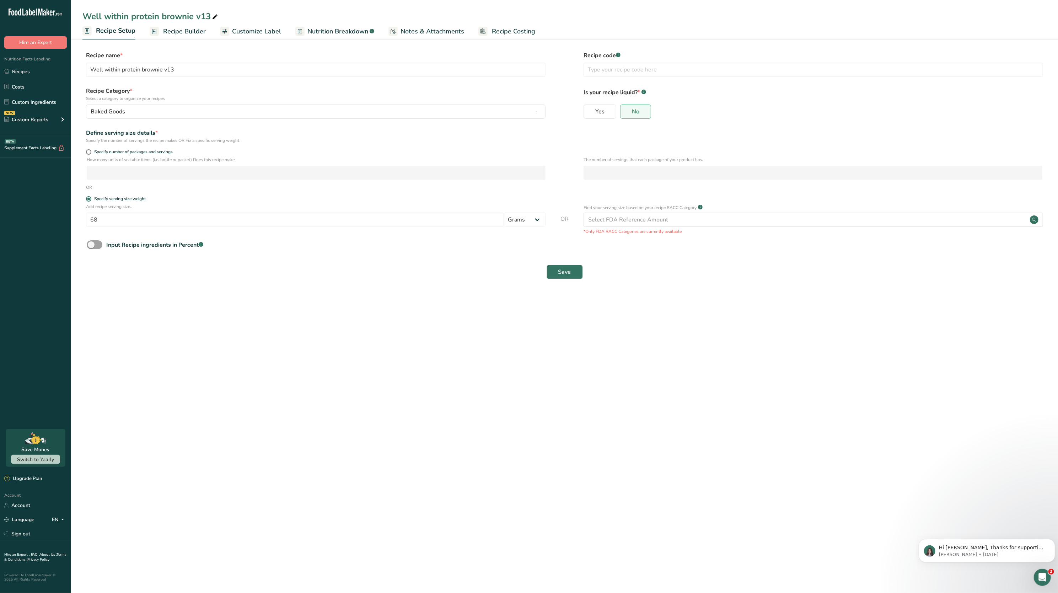
click at [88, 147] on form "Recipe name * Well within protein brownie v13 Recipe code .a-a{fill:#347362;}.b…" at bounding box center [564, 167] width 964 height 232
click at [90, 153] on span at bounding box center [88, 151] width 5 height 5
click at [90, 153] on input "Specify number of packages and servings" at bounding box center [88, 152] width 5 height 5
radio input "true"
radio input "false"
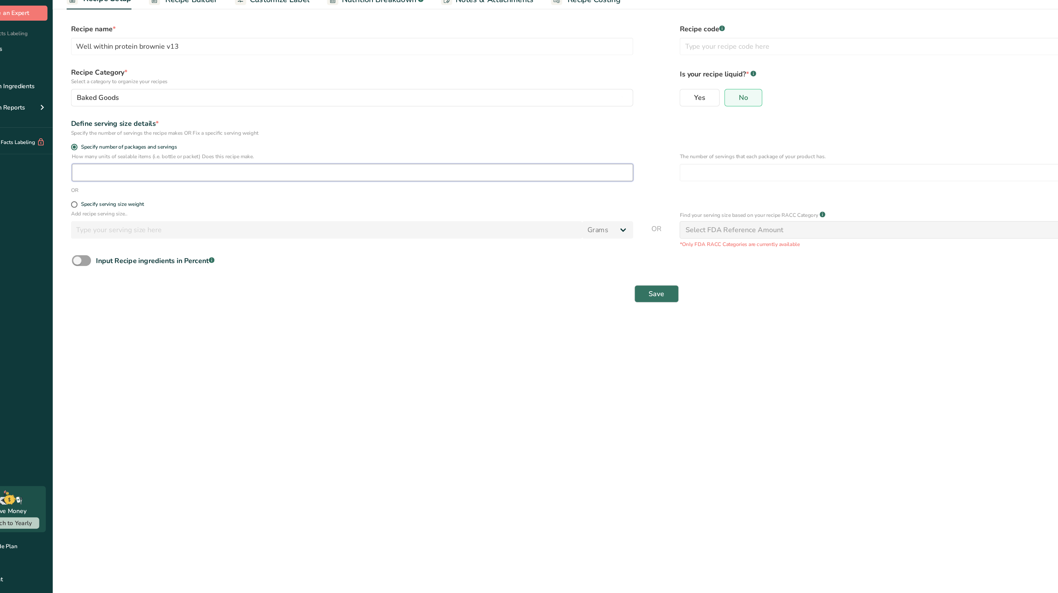
click at [153, 174] on input "number" at bounding box center [316, 173] width 459 height 14
type input "6.622"
click at [590, 177] on input "number" at bounding box center [812, 173] width 459 height 14
type input "1"
click at [573, 270] on button "Save" at bounding box center [564, 272] width 36 height 14
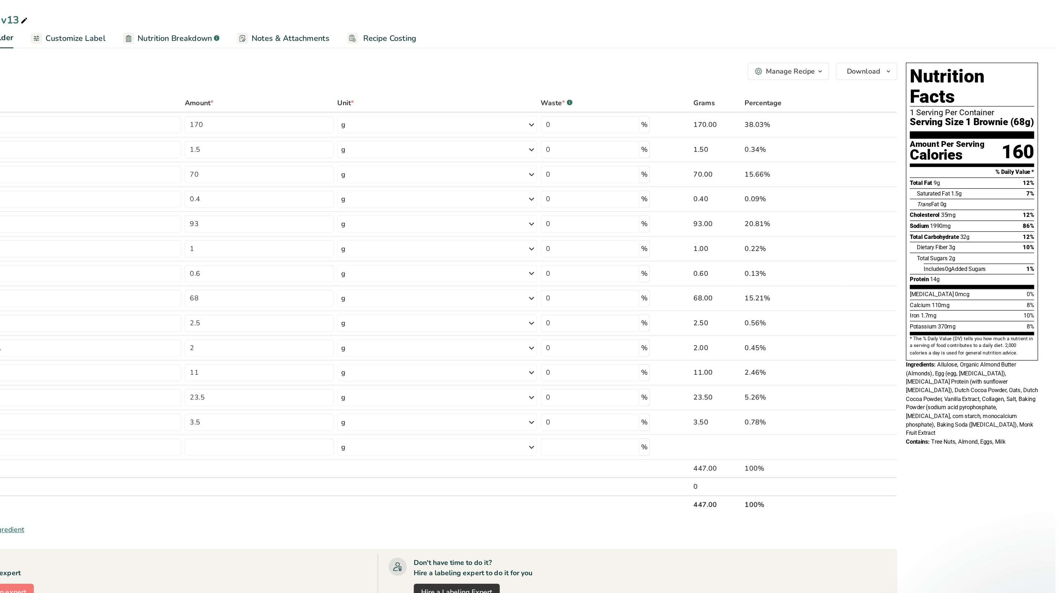
click at [346, 36] on link "Nutrition Breakdown .a-a{fill:#347362;}.b-a{fill:#fff;}" at bounding box center [335, 31] width 79 height 16
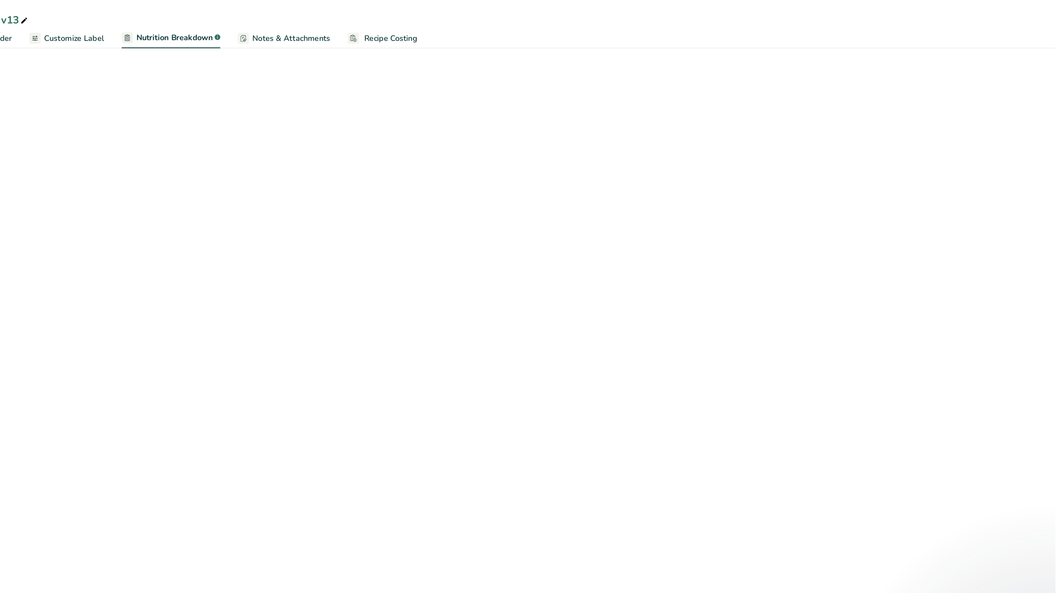
select select "Calories"
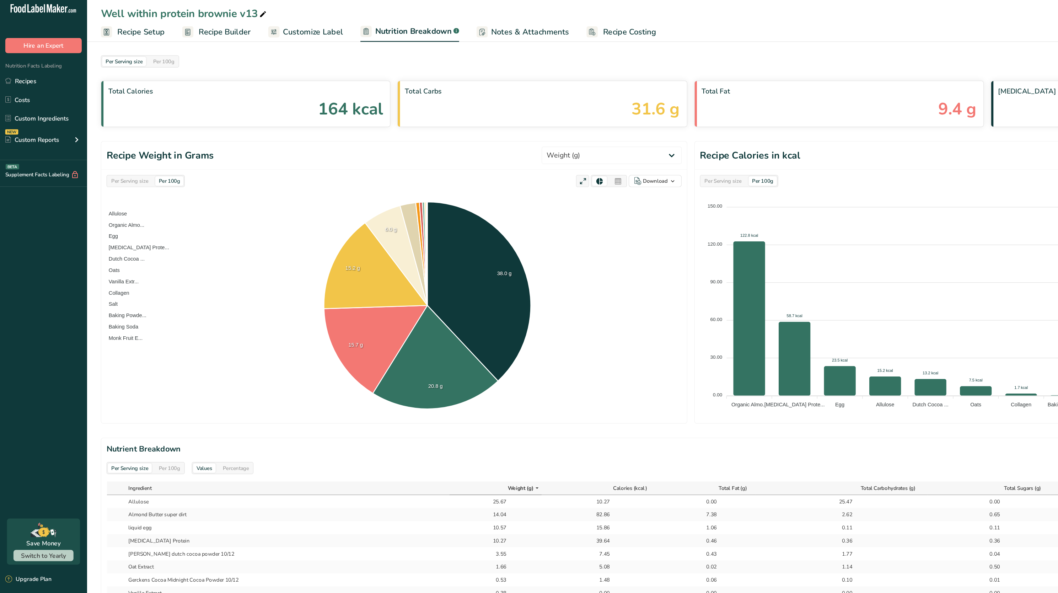
click at [129, 31] on span "Recipe Setup" at bounding box center [115, 32] width 39 height 10
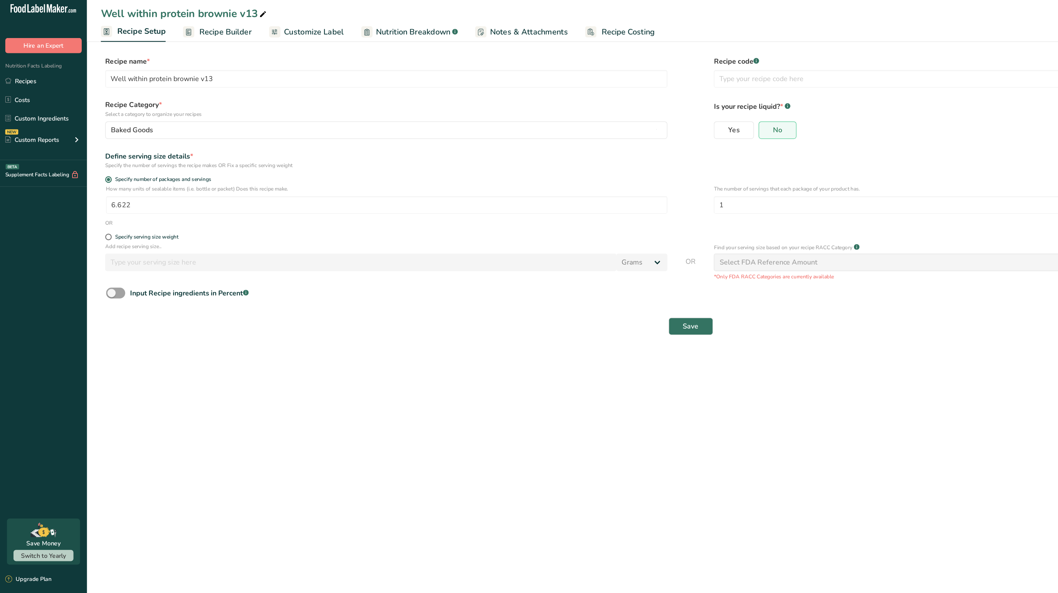
click at [174, 28] on span "Recipe Builder" at bounding box center [184, 32] width 43 height 10
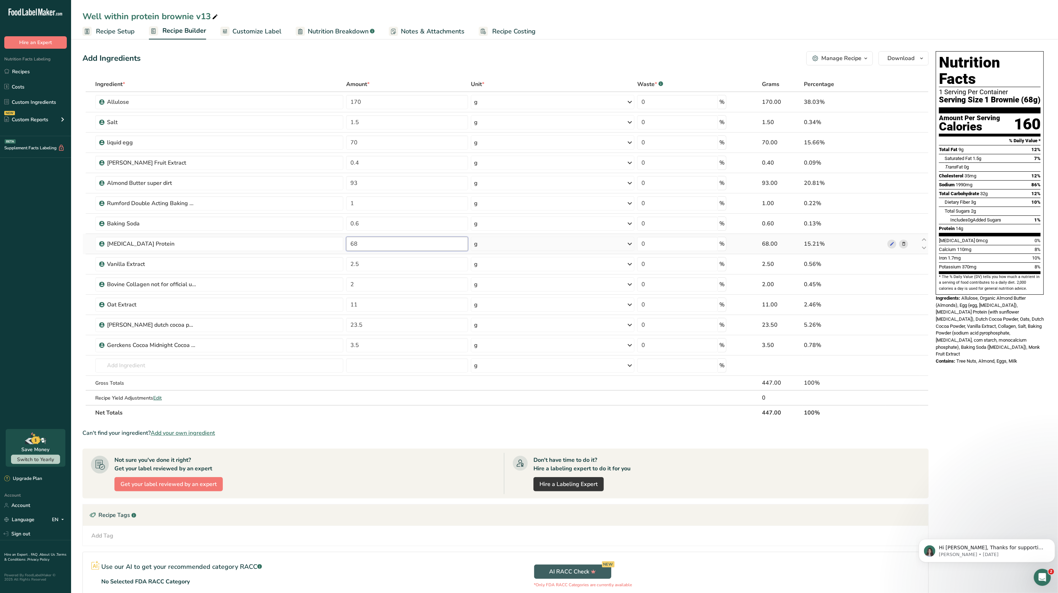
click at [408, 250] on input "68" at bounding box center [407, 244] width 122 height 14
click at [451, 418] on div "Ingredient * Amount * Unit * Waste * .a-a{fill:#347362;}.b-a{fill:#fff;} Grams …" at bounding box center [505, 248] width 846 height 343
click at [403, 246] on input "68.5" at bounding box center [407, 244] width 122 height 14
click at [399, 420] on div "Ingredient * Amount * Unit * Waste * .a-a{fill:#347362;}.b-a{fill:#fff;} Grams …" at bounding box center [505, 248] width 846 height 343
click at [384, 240] on input "68.3" at bounding box center [407, 244] width 122 height 14
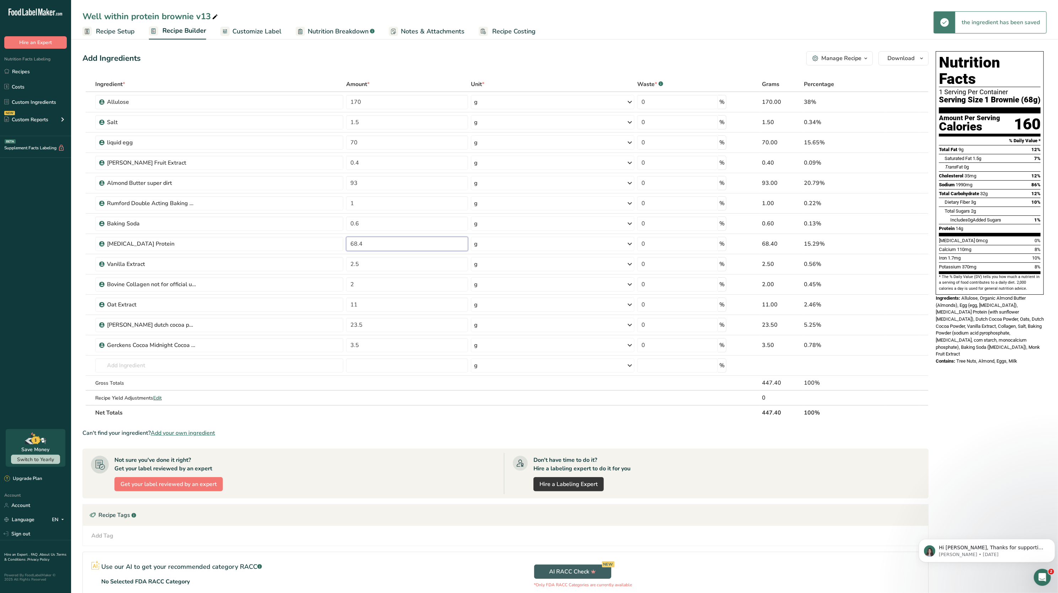
type input "68.4"
click at [405, 446] on section "Ingredient * Amount * Unit * Waste * .a-a{fill:#347362;}.b-a{fill:#fff;} Grams …" at bounding box center [505, 359] width 846 height 564
